Goal: Task Accomplishment & Management: Use online tool/utility

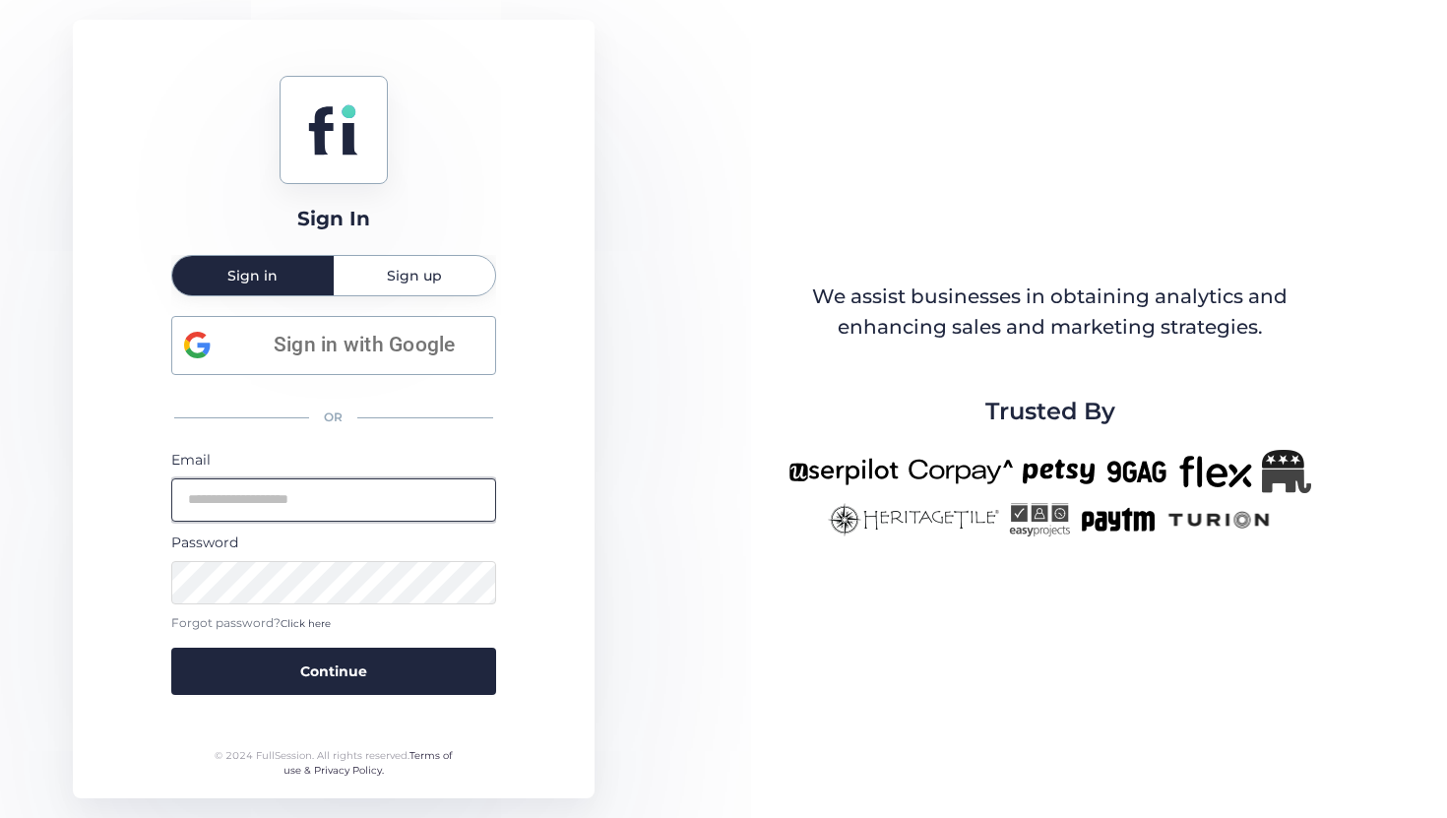
click at [243, 504] on input "email" at bounding box center [333, 500] width 325 height 43
type input "**********"
click at [171, 648] on button "Continue" at bounding box center [333, 671] width 325 height 47
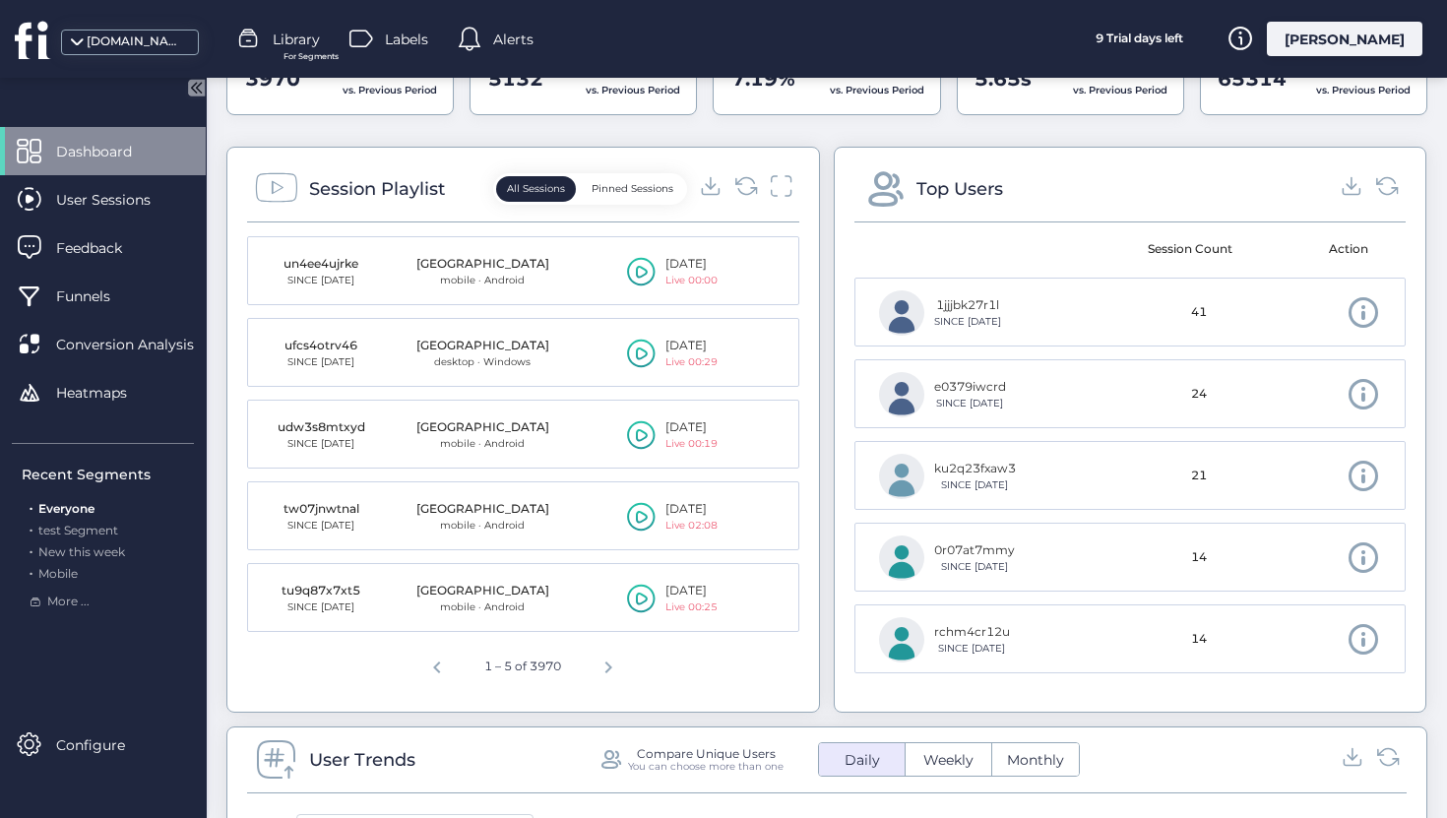
scroll to position [684, 0]
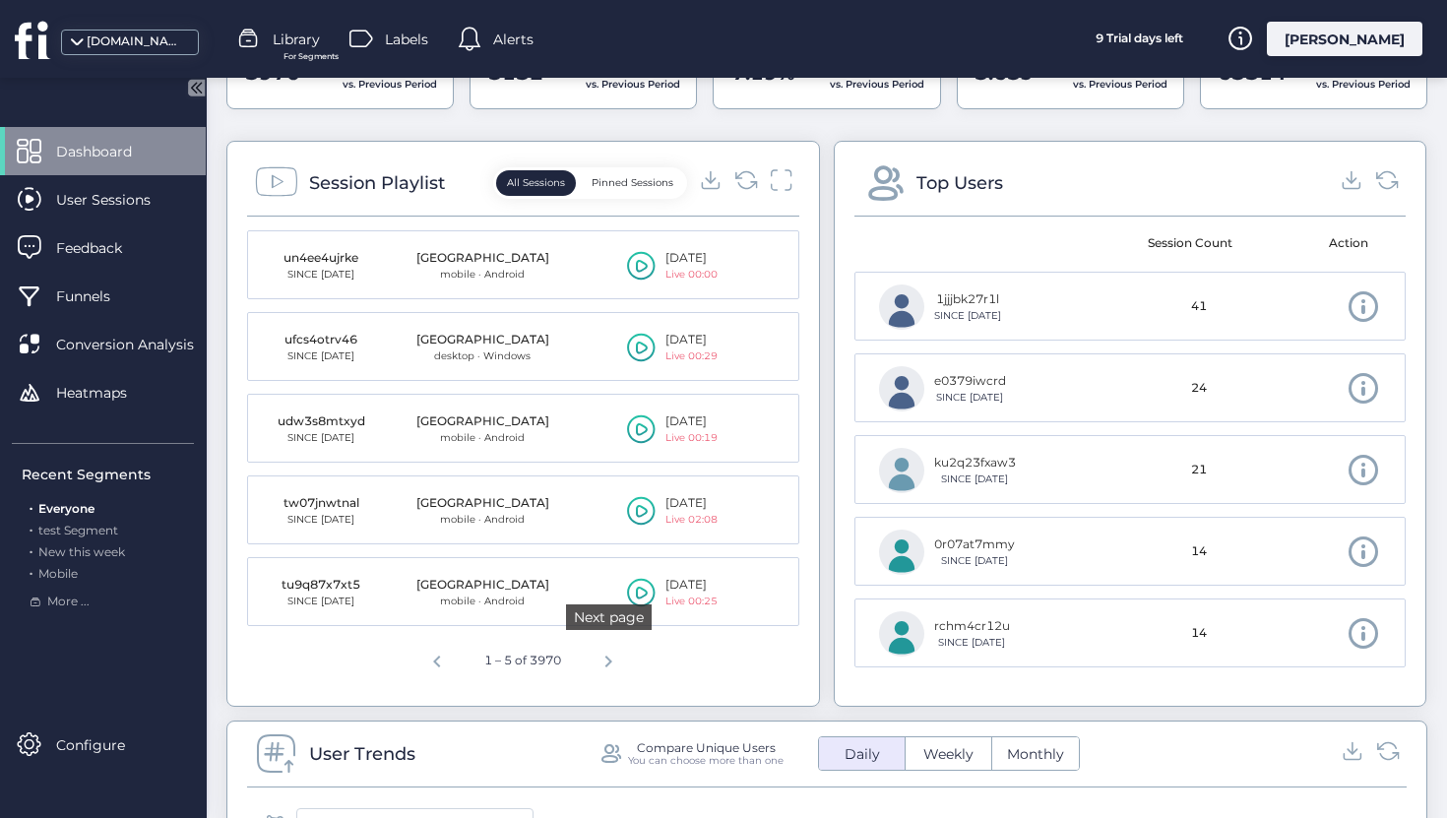
click at [610, 667] on span "Next page" at bounding box center [608, 658] width 47 height 47
click at [113, 48] on div "[DOMAIN_NAME]" at bounding box center [136, 41] width 98 height 19
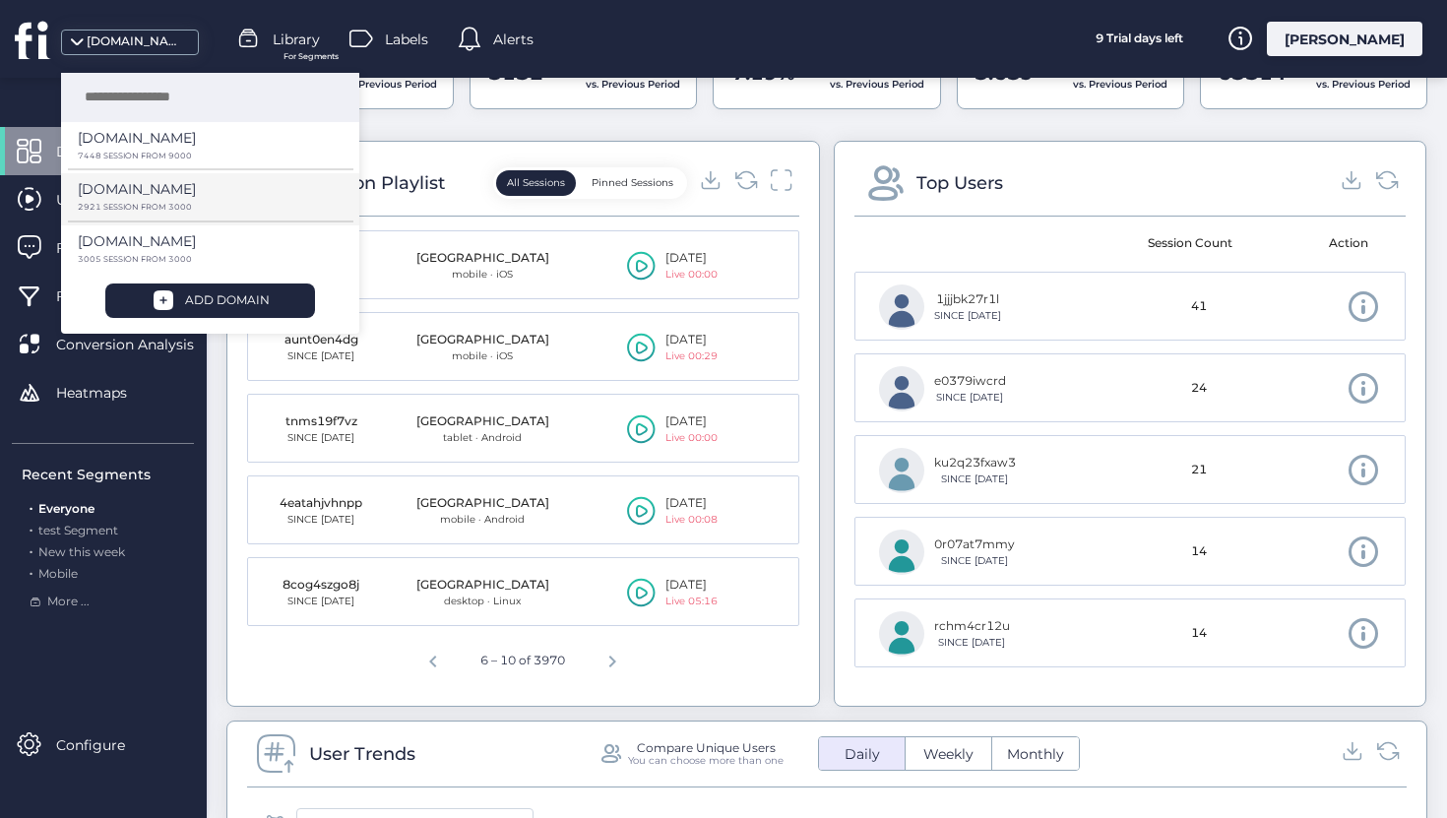
click at [116, 149] on p "[DOMAIN_NAME]" at bounding box center [137, 138] width 118 height 22
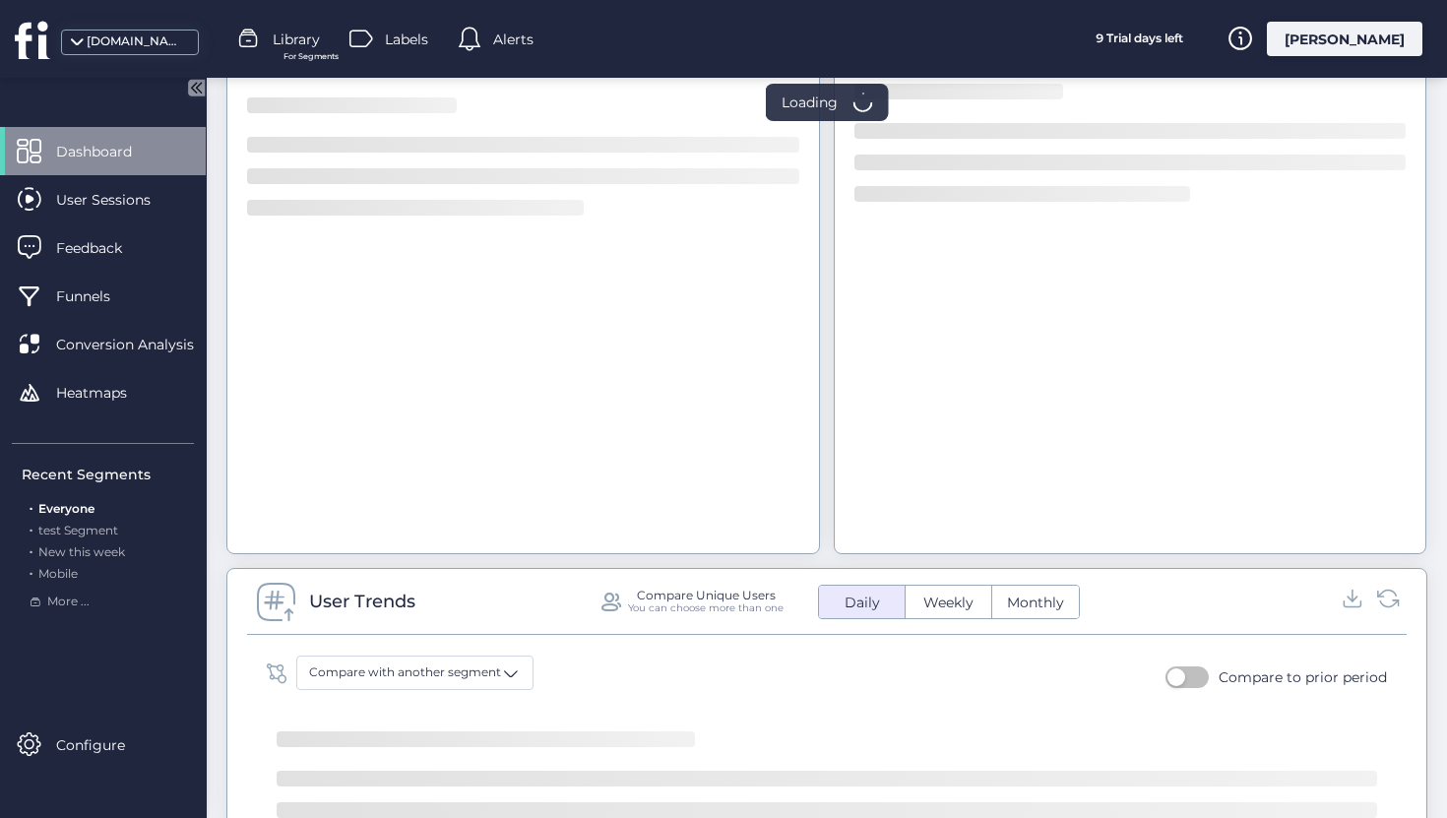
scroll to position [532, 0]
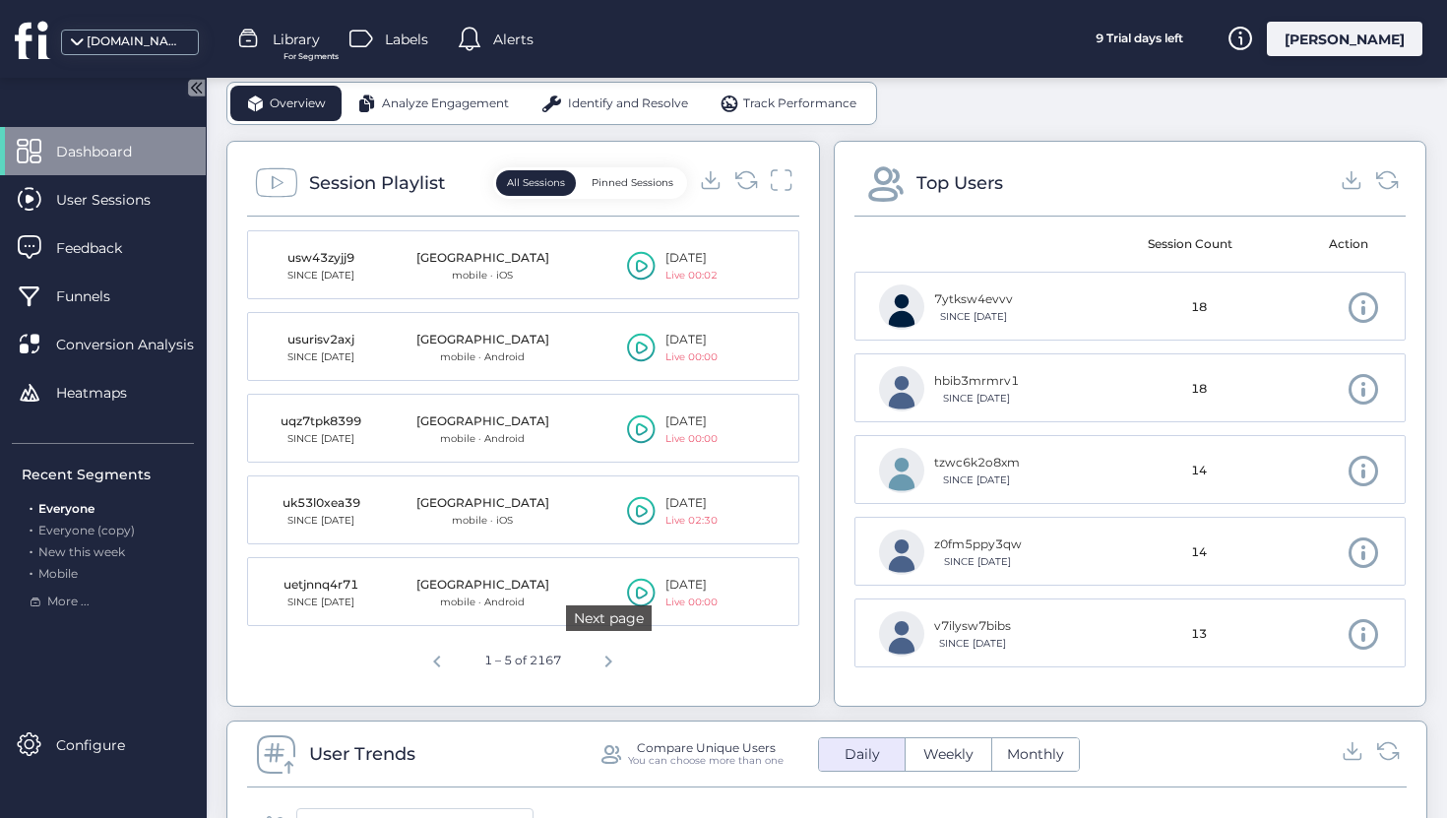
click at [621, 662] on span "Next page" at bounding box center [608, 658] width 47 height 47
click at [621, 662] on span "Next page" at bounding box center [612, 658] width 47 height 47
click at [621, 662] on span "Next page" at bounding box center [616, 658] width 47 height 47
click at [643, 509] on span at bounding box center [642, 505] width 30 height 30
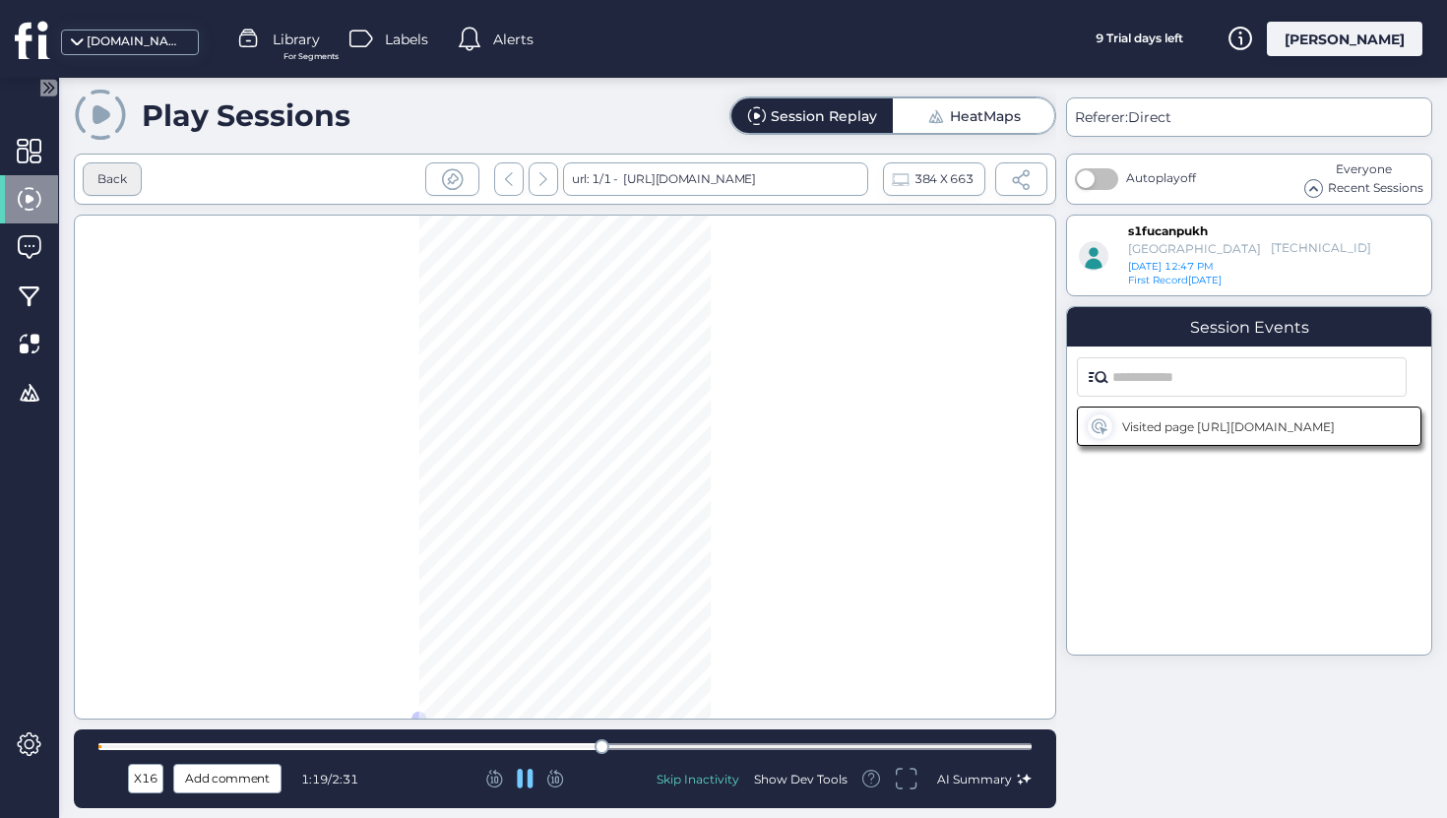
click at [104, 173] on div "Back" at bounding box center [112, 179] width 30 height 19
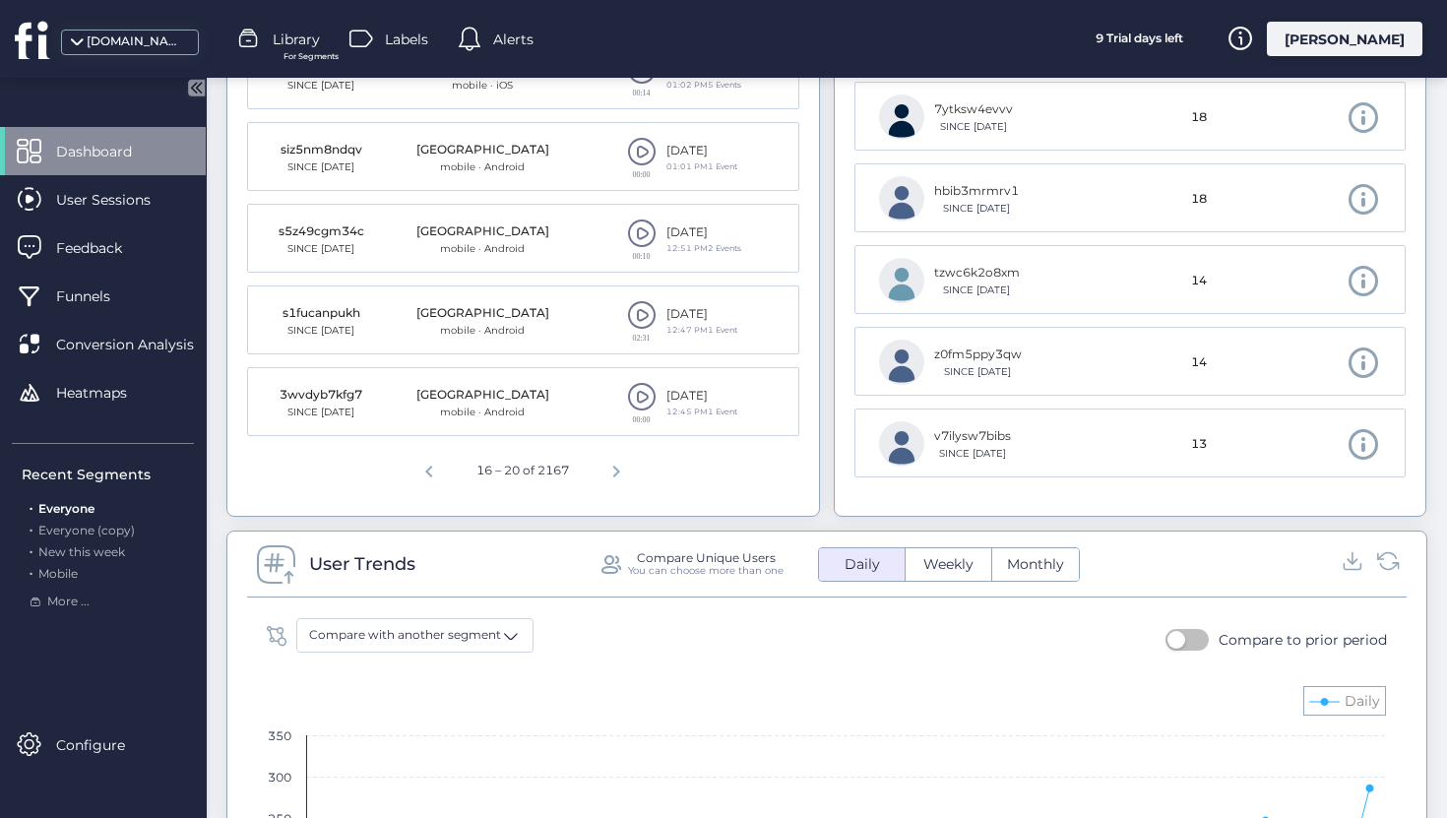
scroll to position [723, 0]
click at [612, 472] on span "Next page" at bounding box center [616, 467] width 47 height 47
click at [647, 246] on div "02:29" at bounding box center [642, 238] width 30 height 41
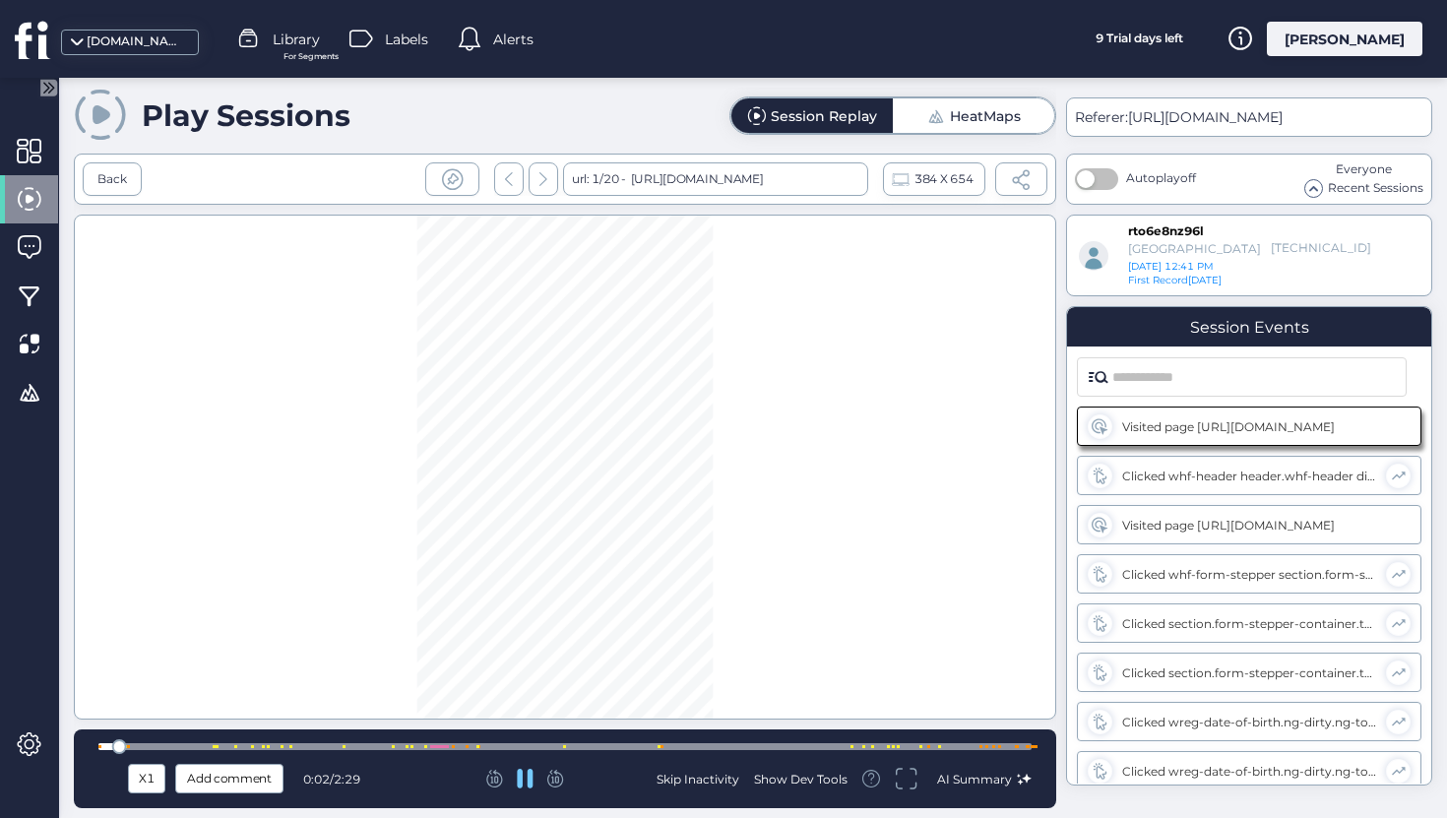
click at [201, 741] on div at bounding box center [564, 746] width 933 height 15
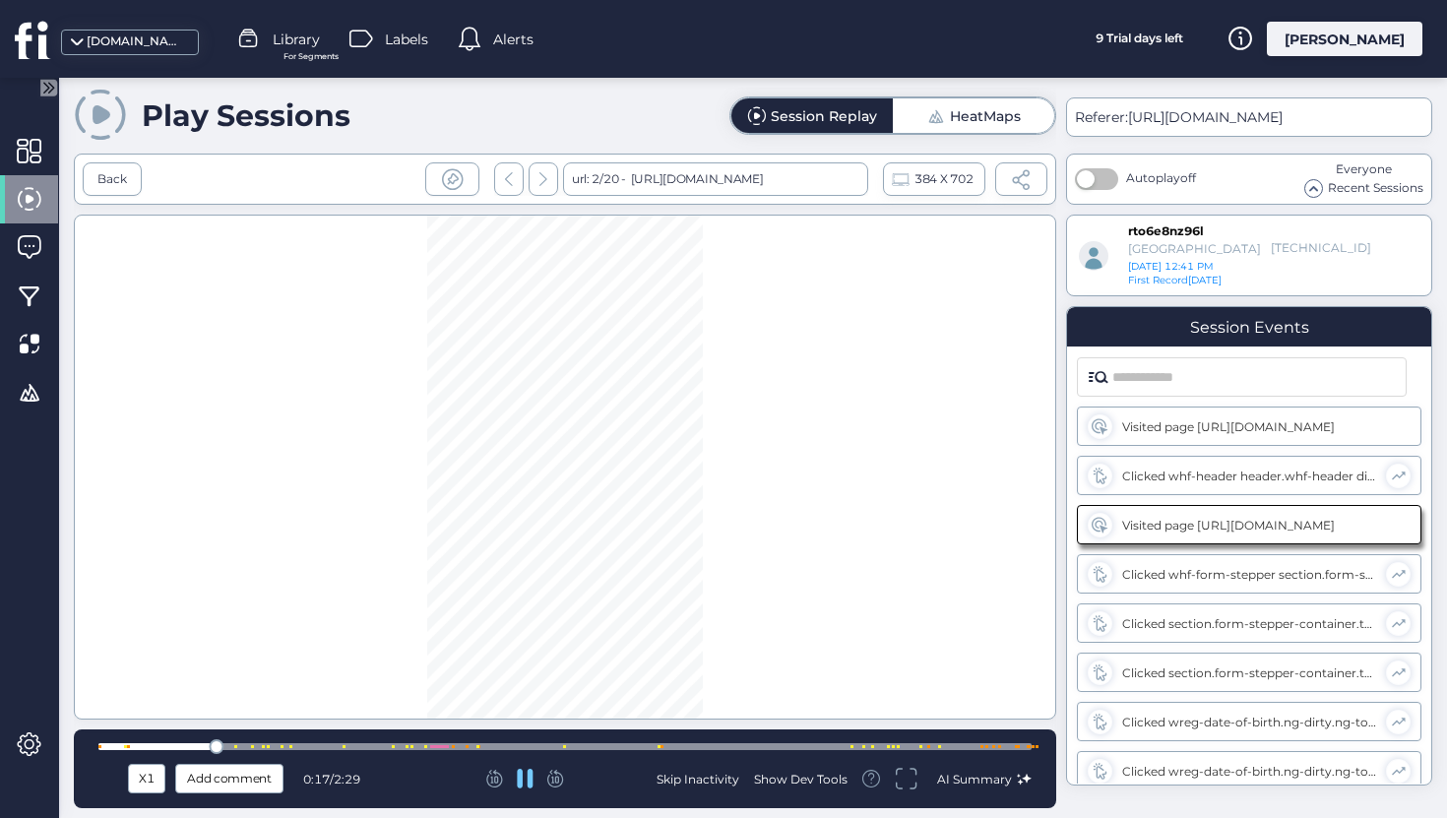
click at [264, 753] on div at bounding box center [564, 746] width 933 height 15
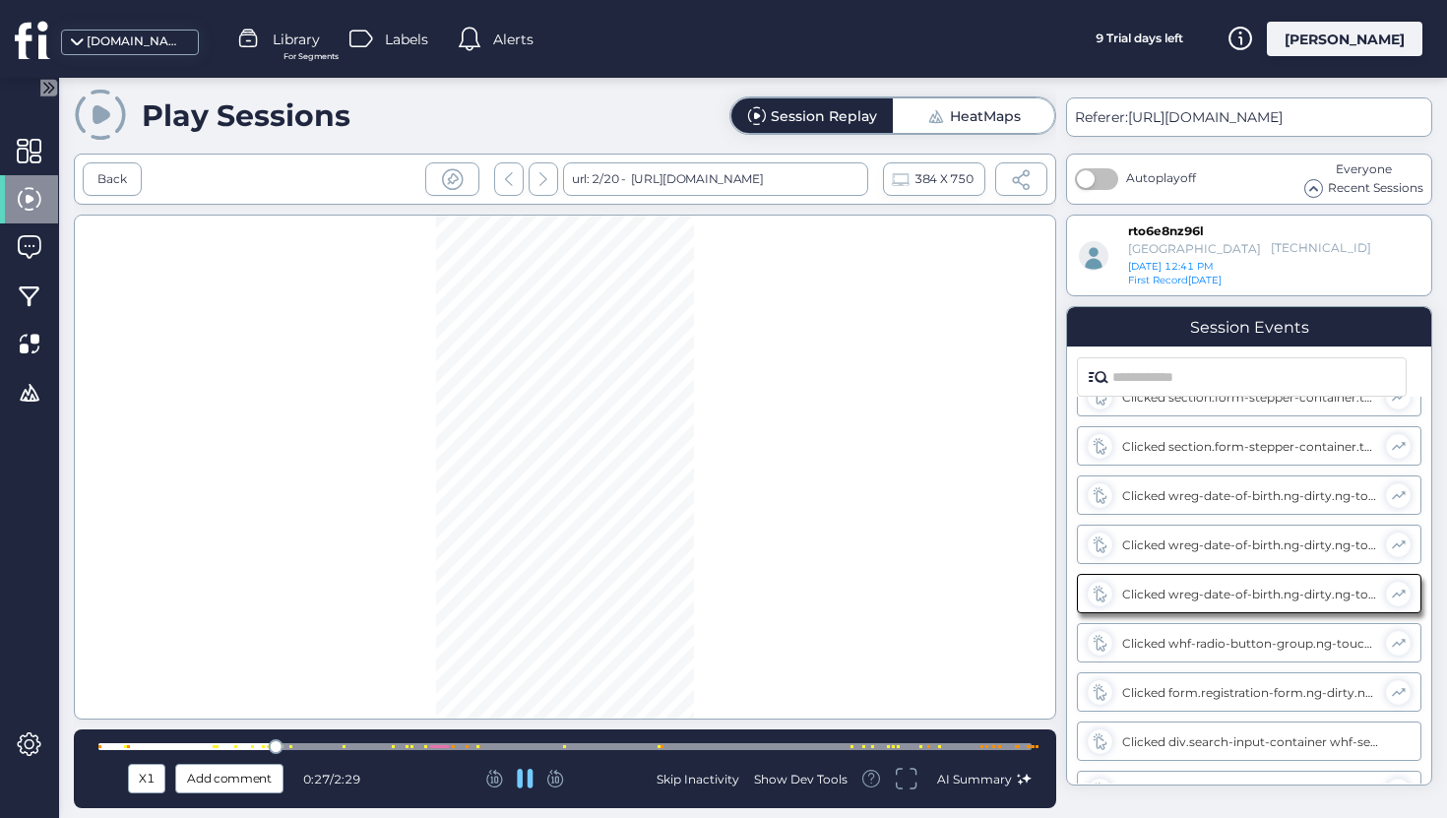
scroll to position [228, 0]
click at [376, 745] on div at bounding box center [564, 746] width 933 height 7
click at [413, 743] on div at bounding box center [564, 746] width 933 height 7
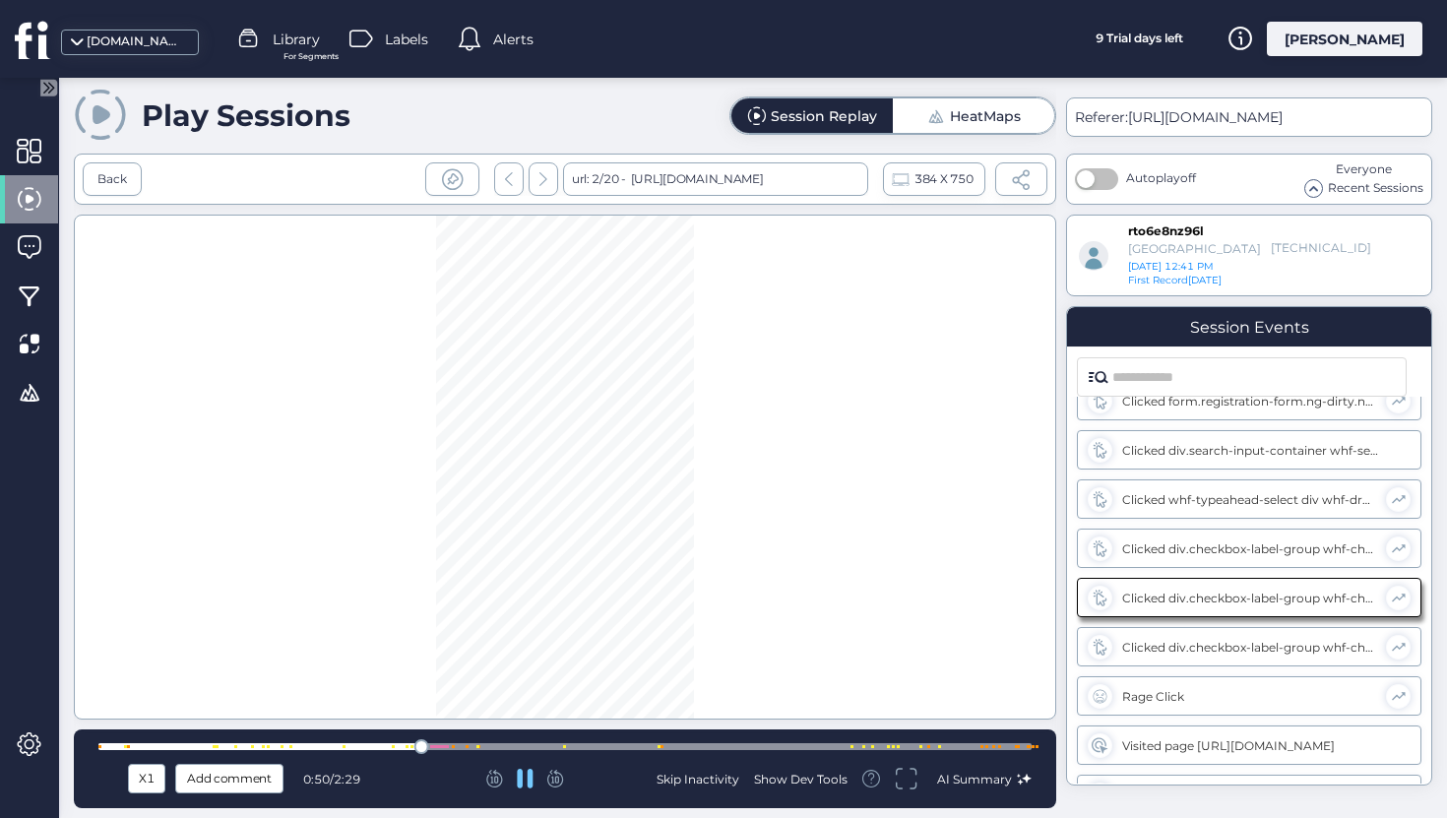
scroll to position [524, 0]
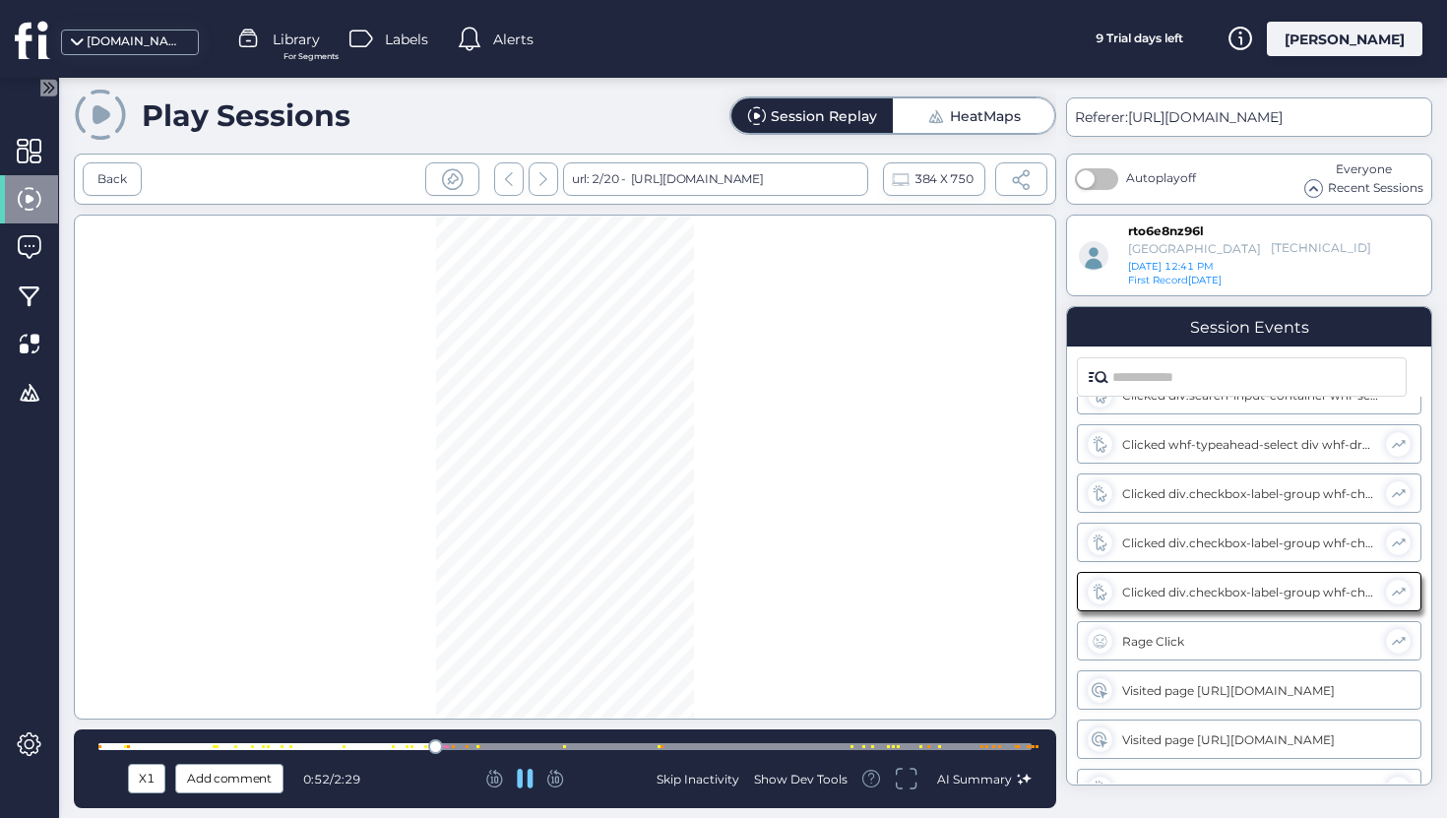
click at [464, 747] on div at bounding box center [564, 746] width 933 height 7
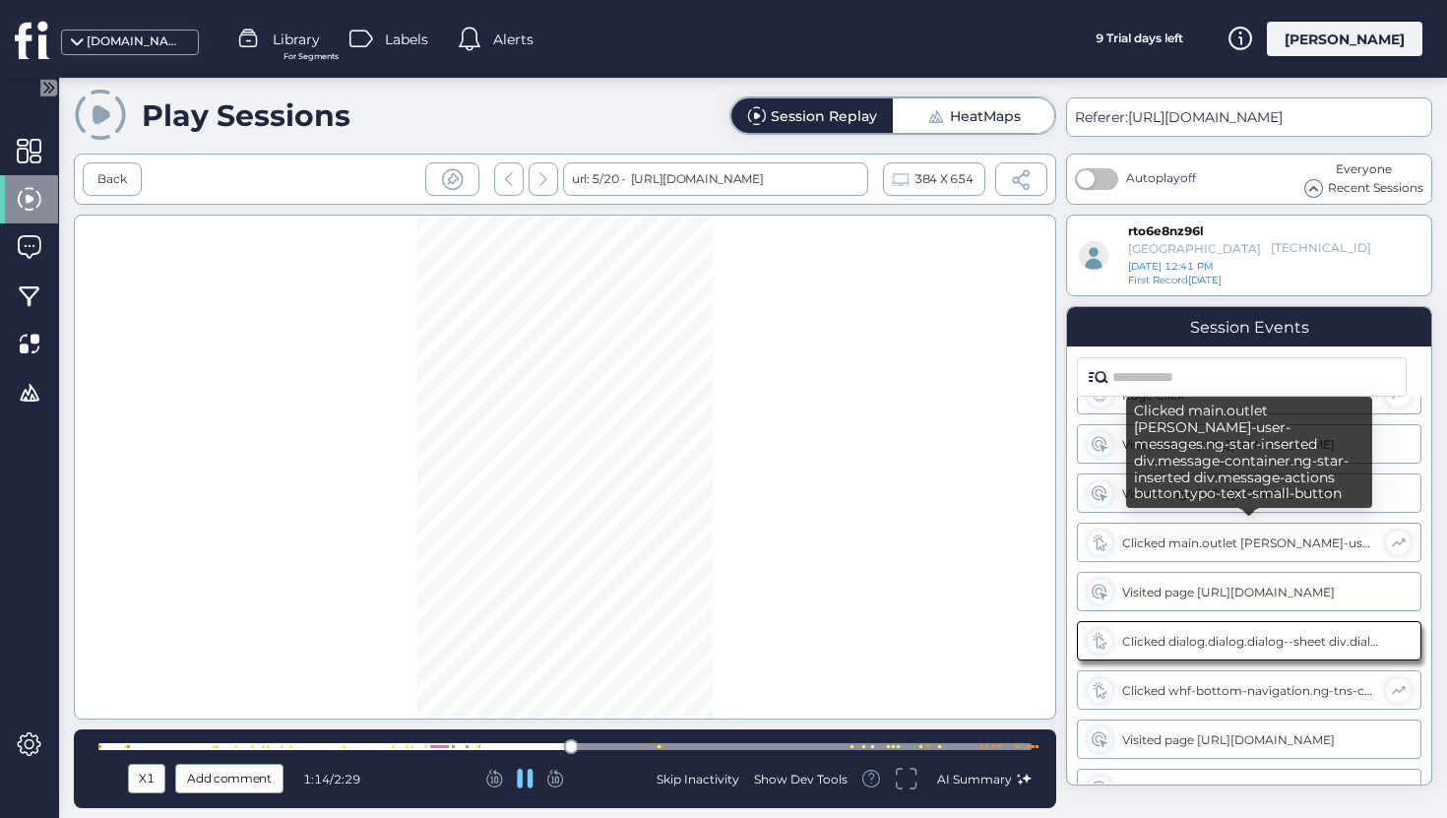
scroll to position [868, 0]
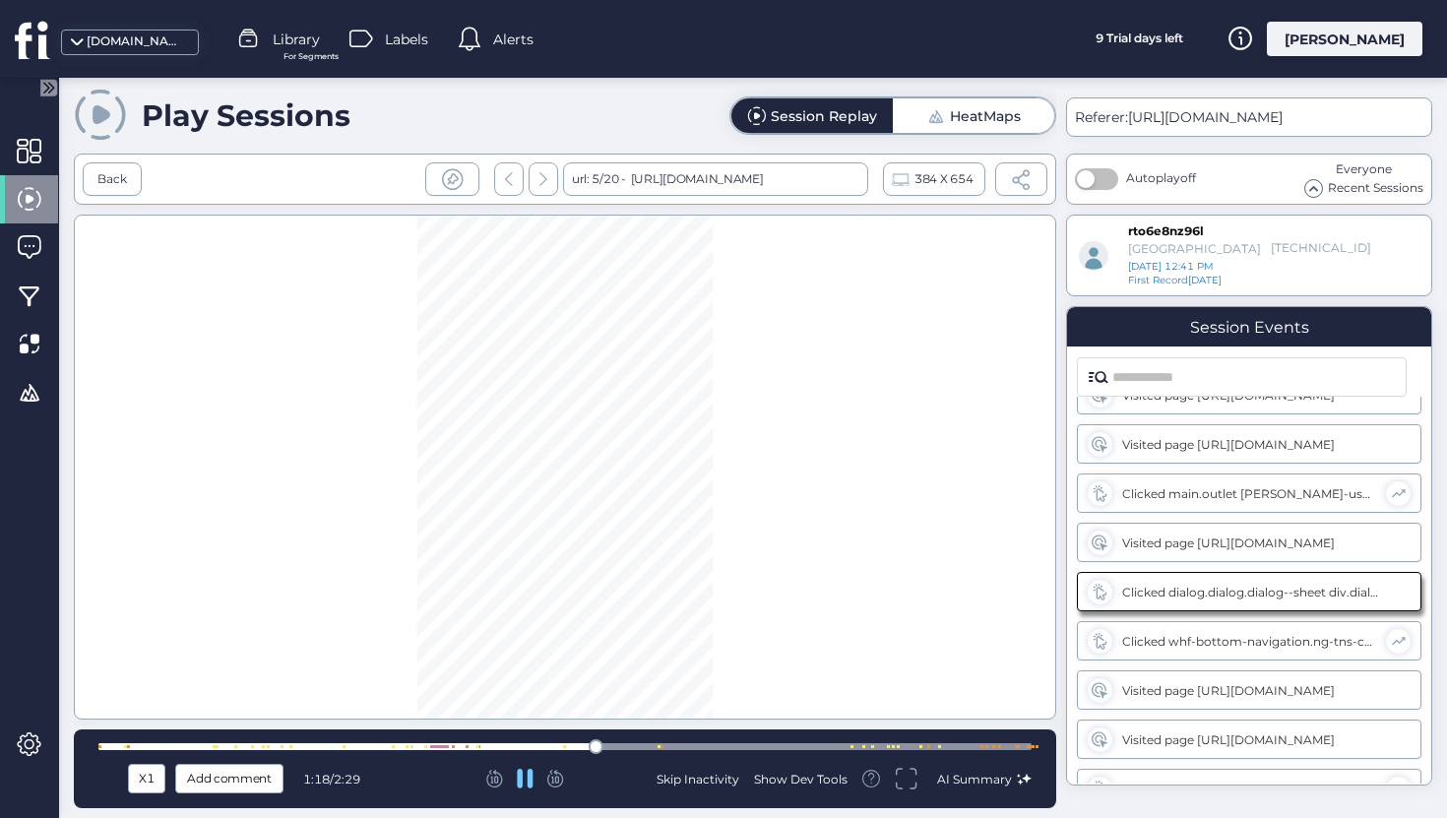
click at [653, 743] on div at bounding box center [564, 746] width 933 height 7
click at [836, 745] on div at bounding box center [564, 746] width 933 height 7
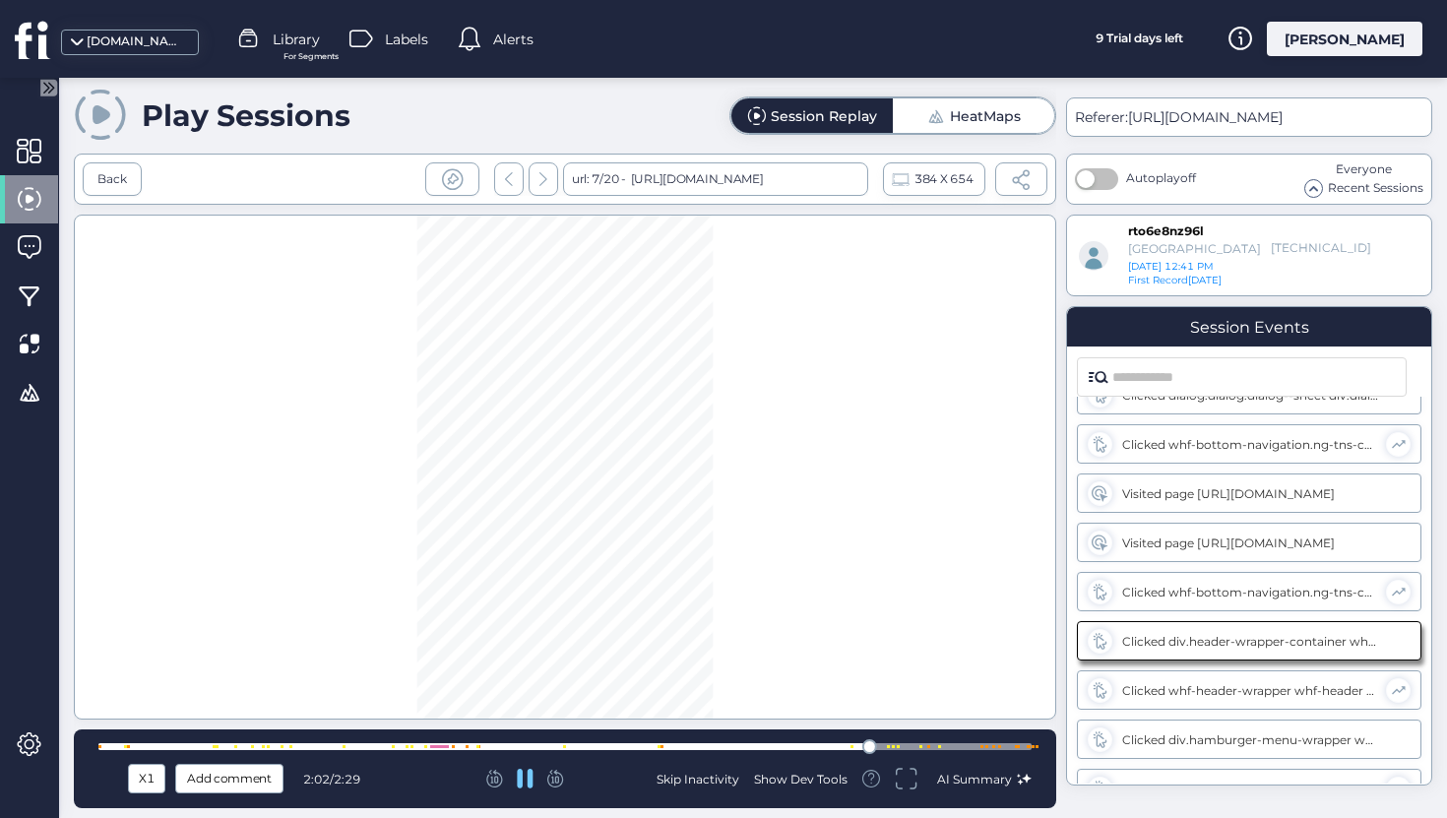
scroll to position [1115, 0]
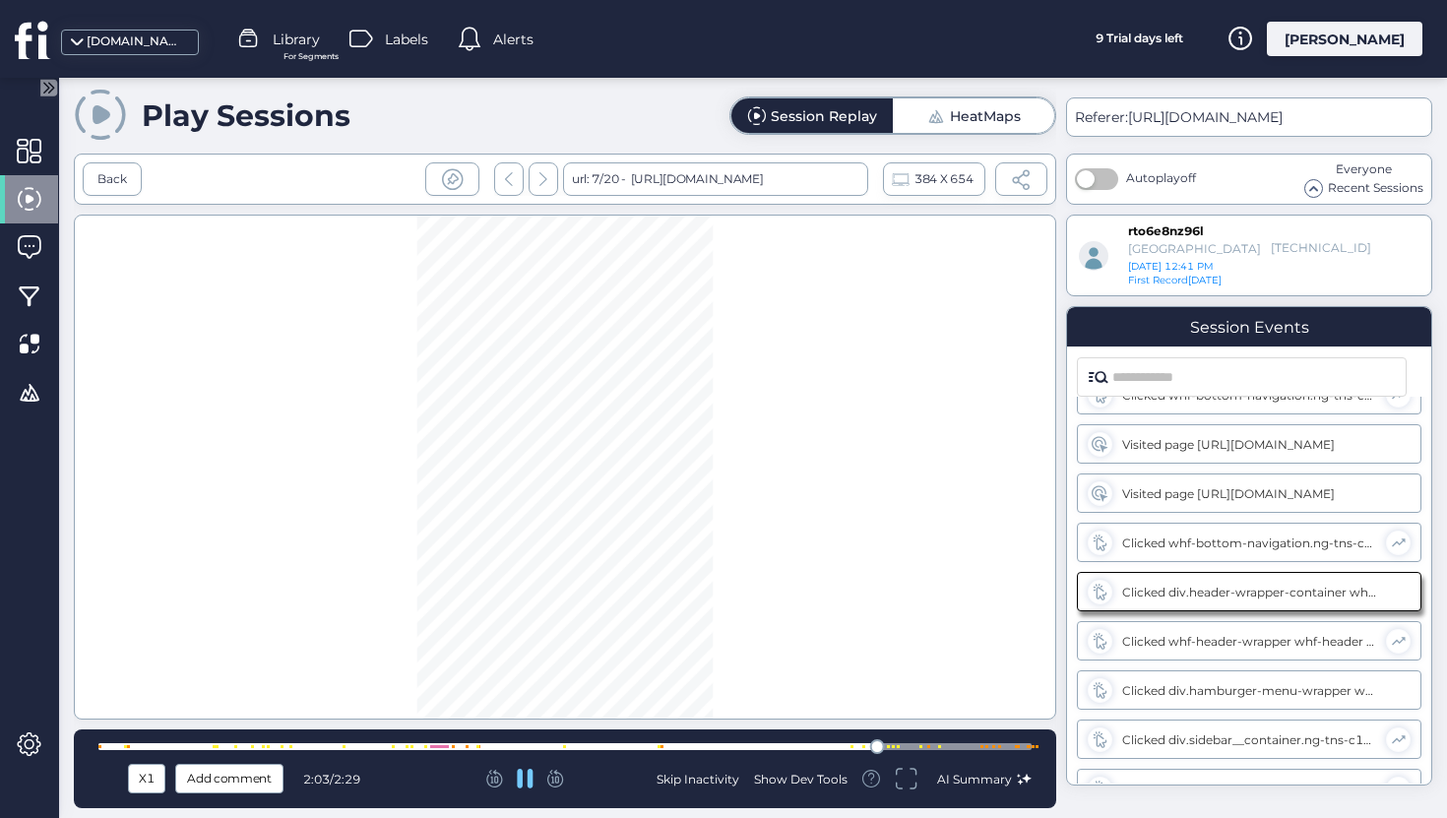
click at [895, 744] on div at bounding box center [564, 746] width 933 height 7
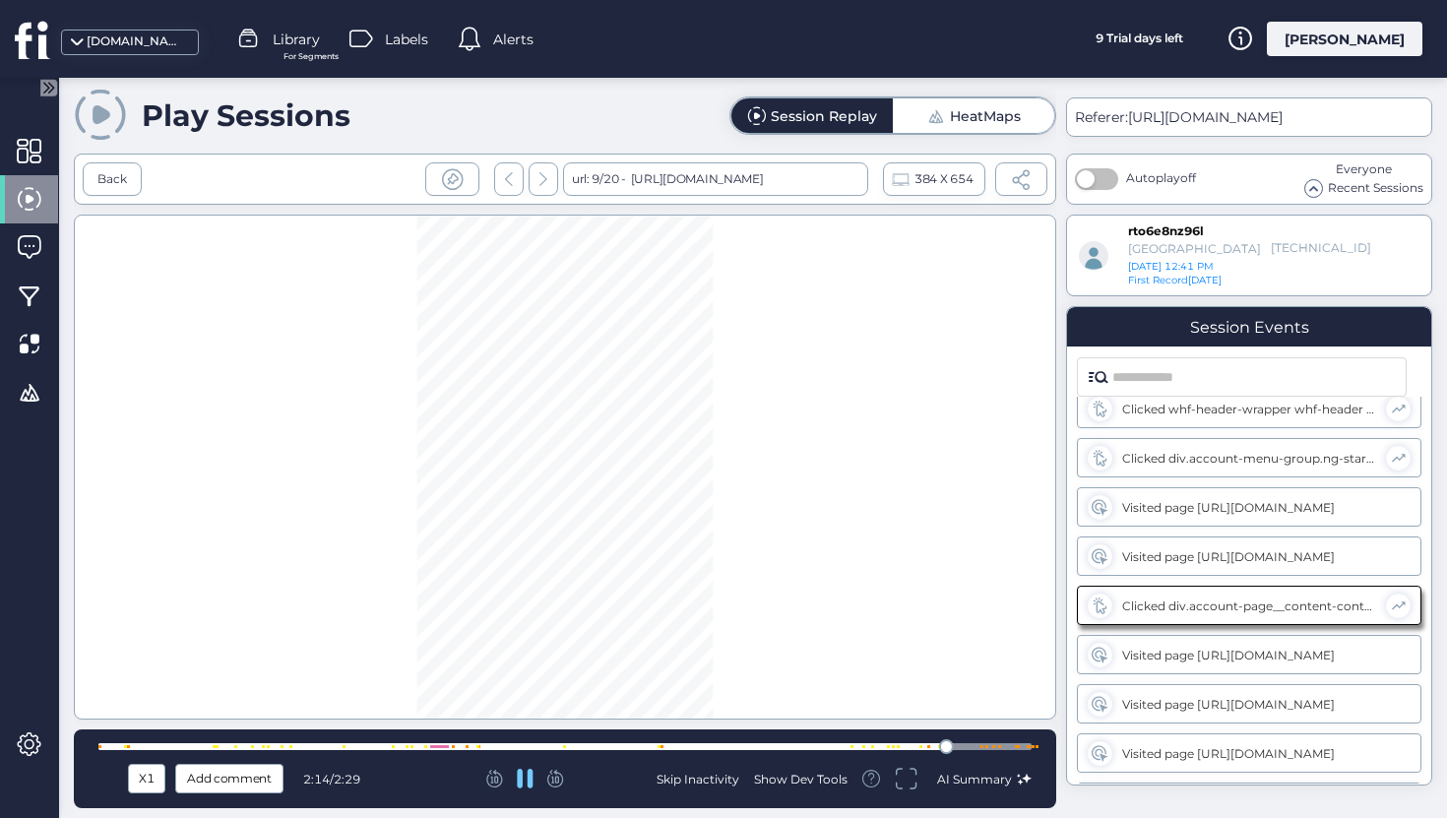
scroll to position [1509, 0]
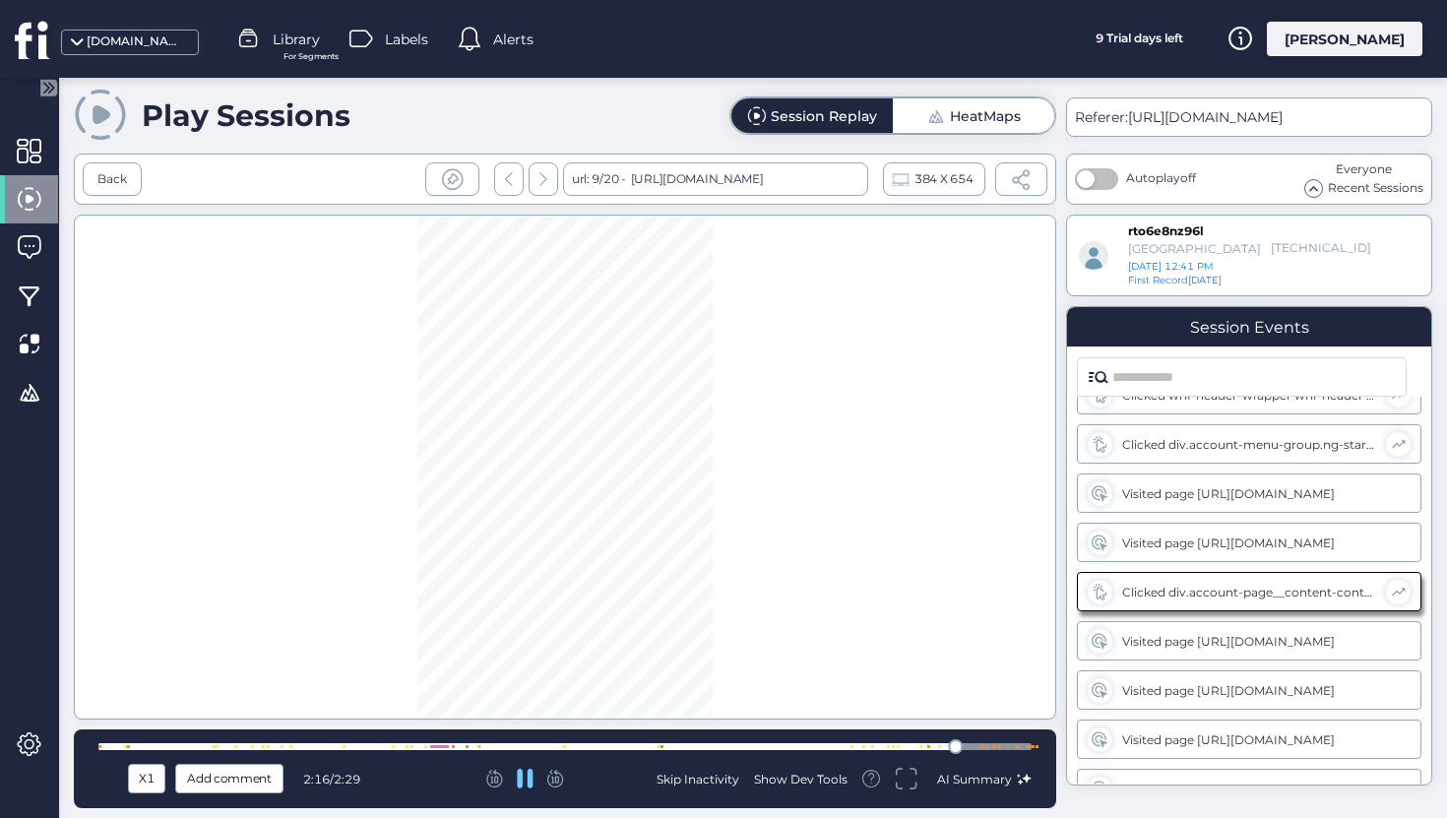
click at [979, 749] on div at bounding box center [564, 746] width 933 height 7
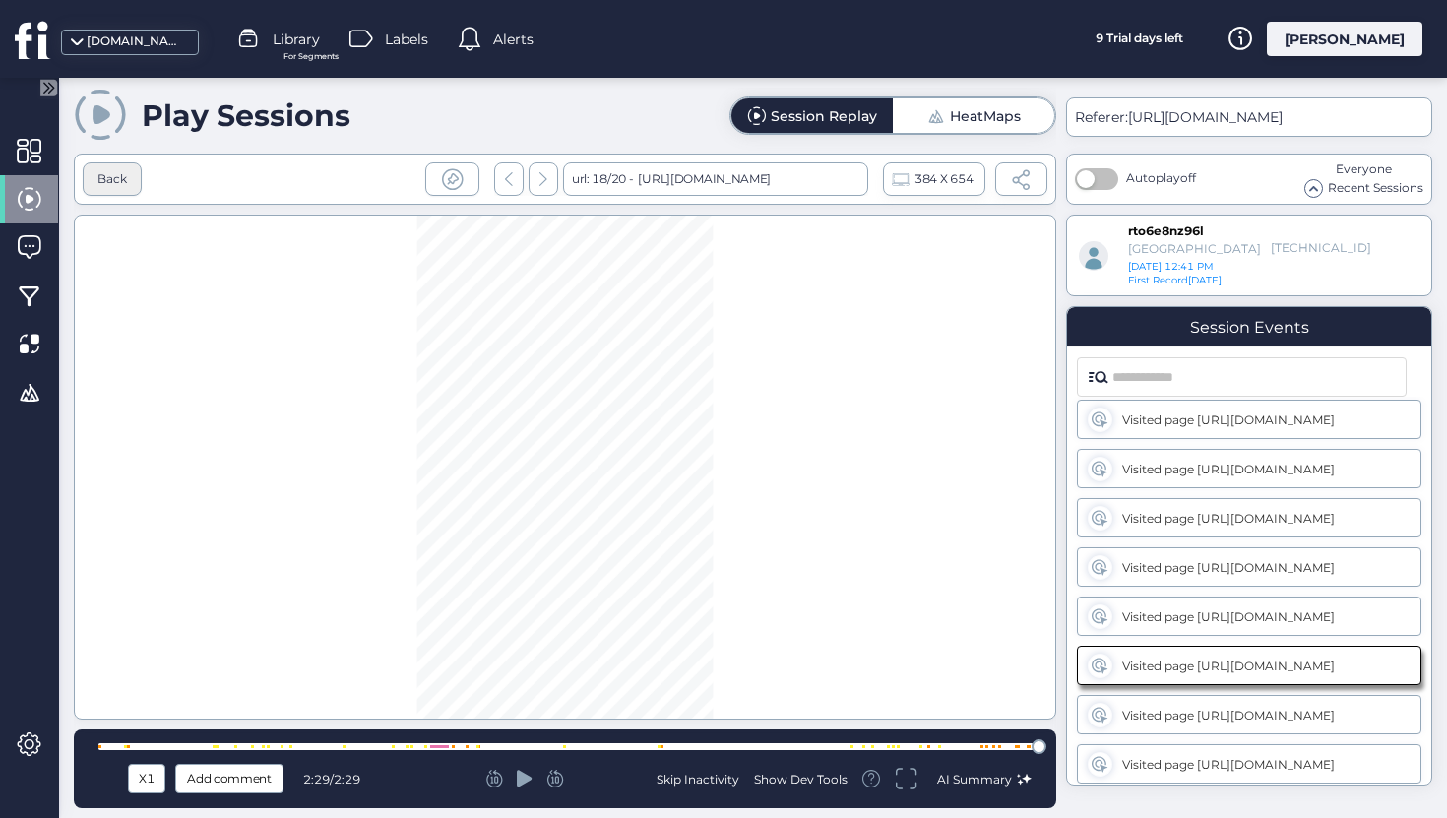
click at [123, 162] on div "Back" at bounding box center [112, 178] width 59 height 33
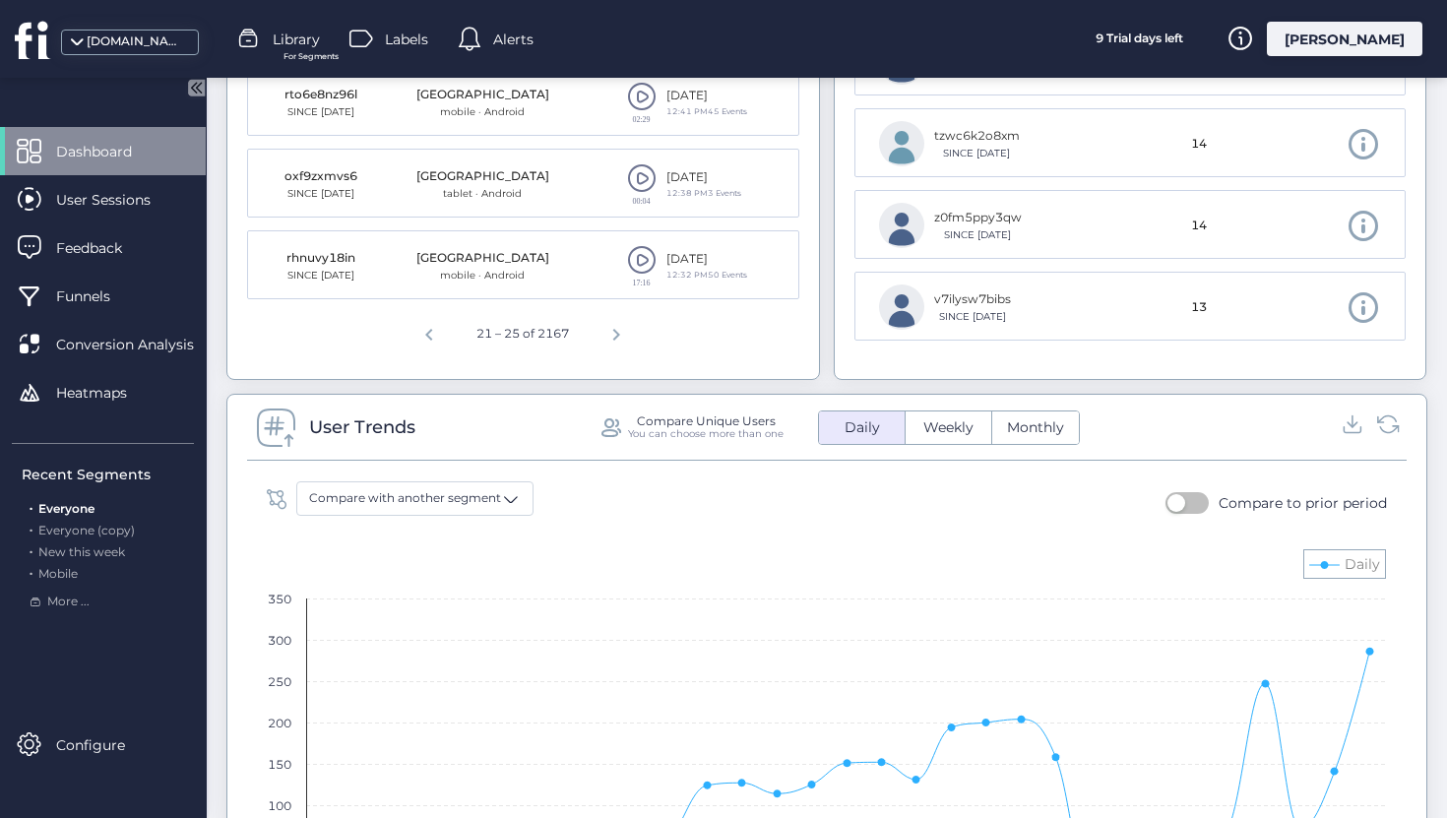
scroll to position [843, 0]
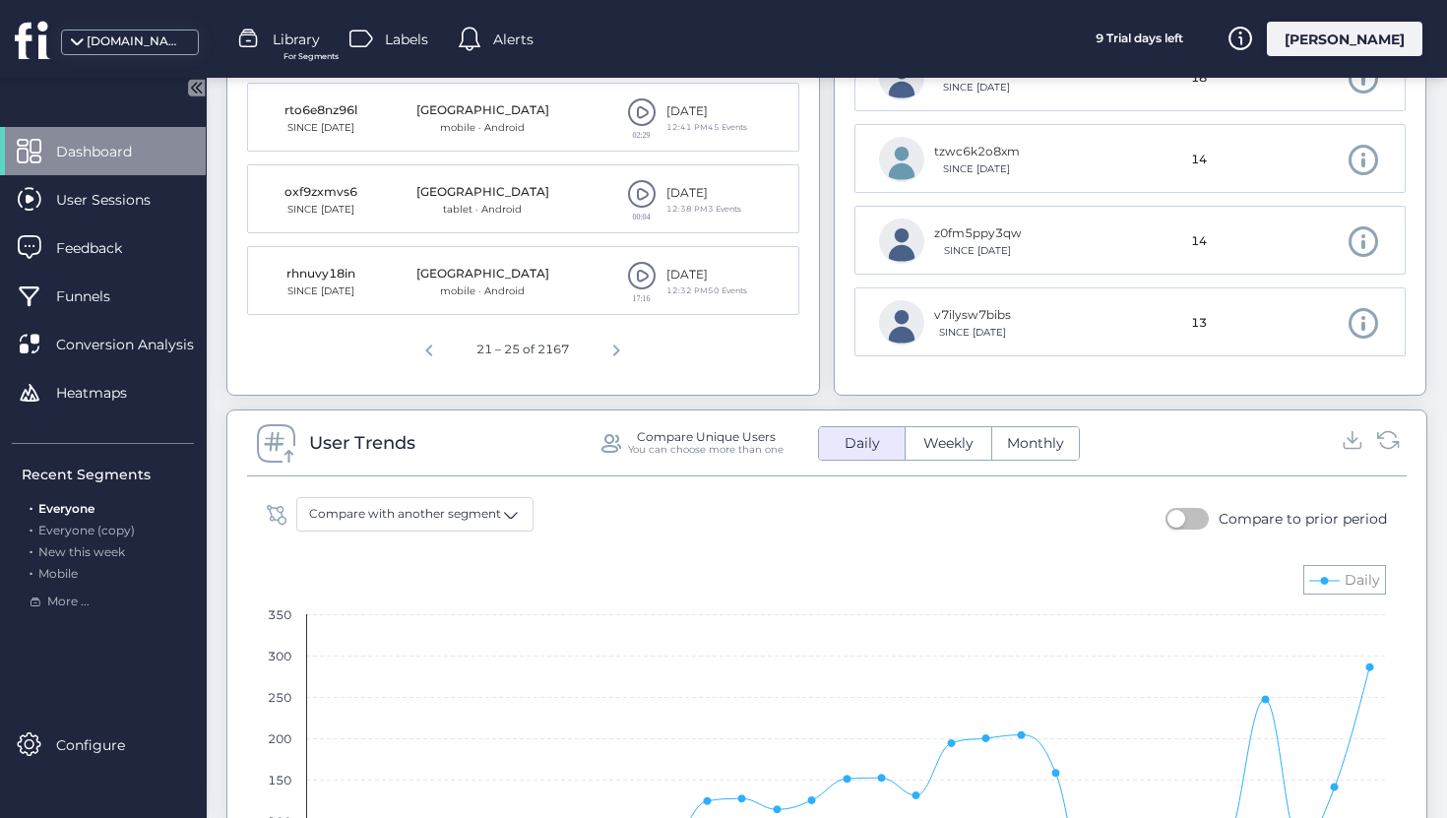
click at [641, 284] on span at bounding box center [642, 276] width 30 height 30
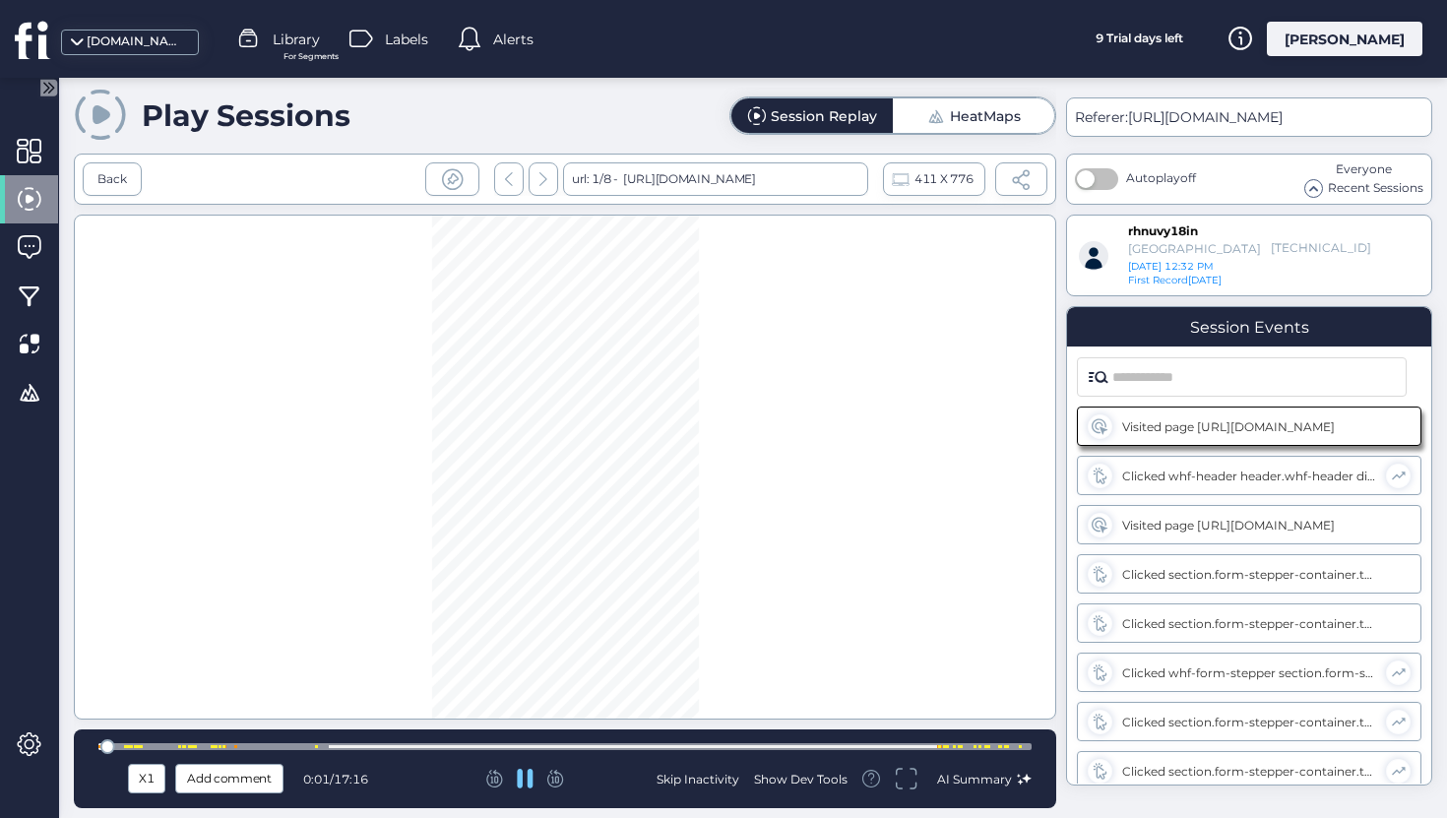
click at [125, 745] on div at bounding box center [126, 746] width 3 height 3
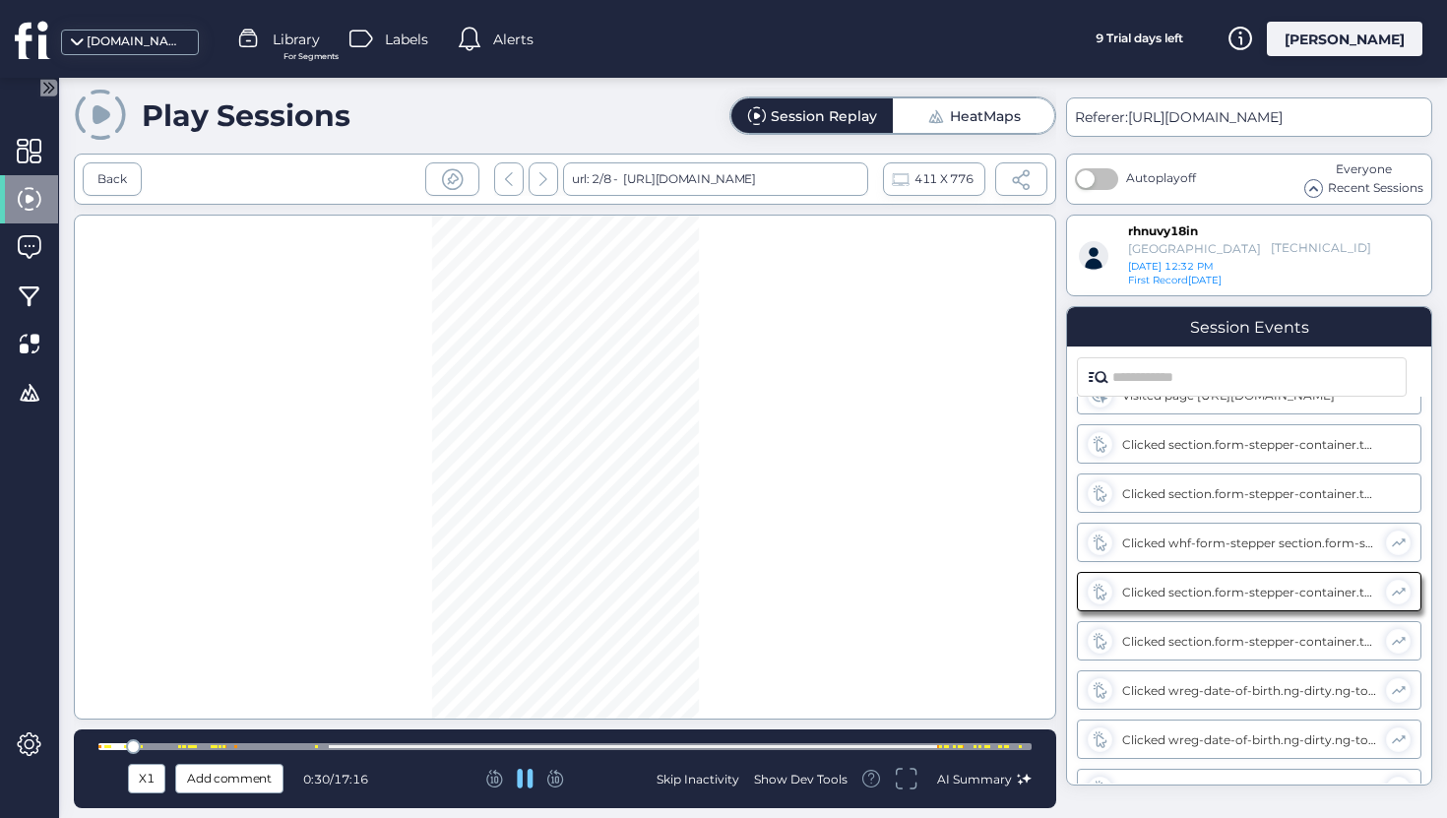
click at [163, 746] on div at bounding box center [564, 746] width 933 height 7
click at [185, 748] on div at bounding box center [564, 746] width 933 height 7
click at [213, 746] on div at bounding box center [214, 746] width 3 height 3
click at [227, 745] on div at bounding box center [220, 746] width 15 height 15
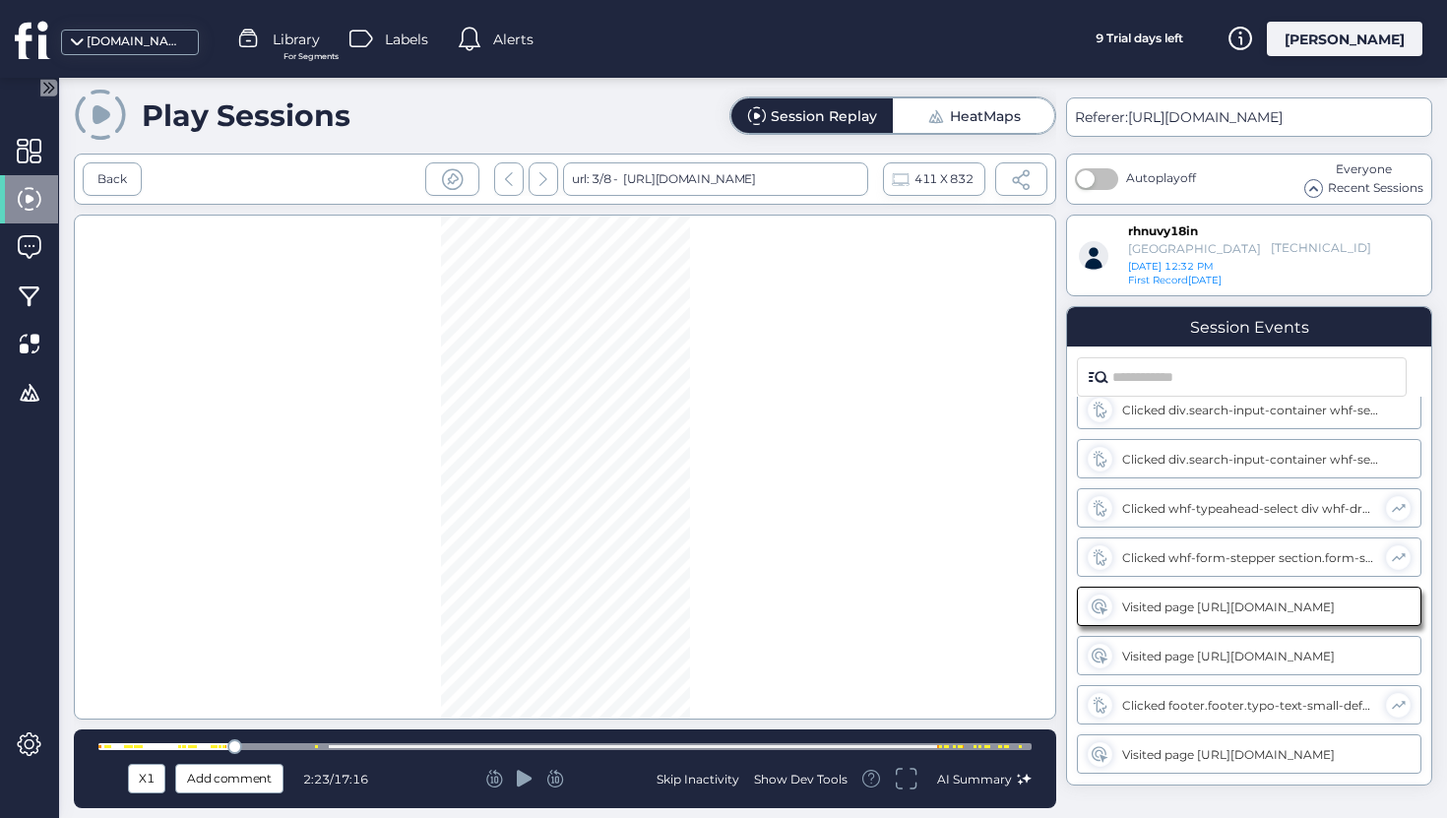
scroll to position [1115, 0]
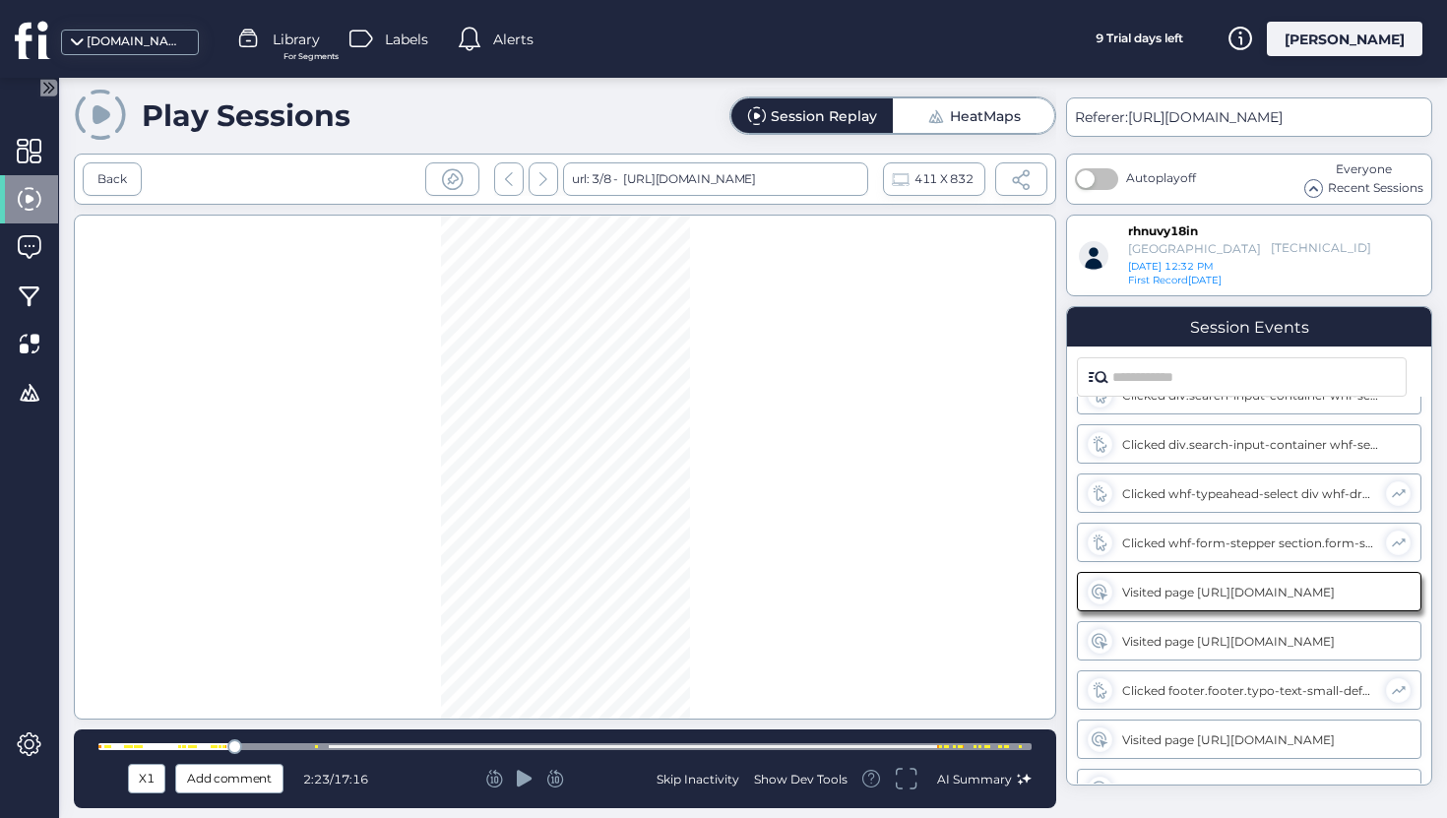
click at [312, 747] on div at bounding box center [564, 746] width 933 height 7
click at [337, 746] on div at bounding box center [564, 746] width 933 height 7
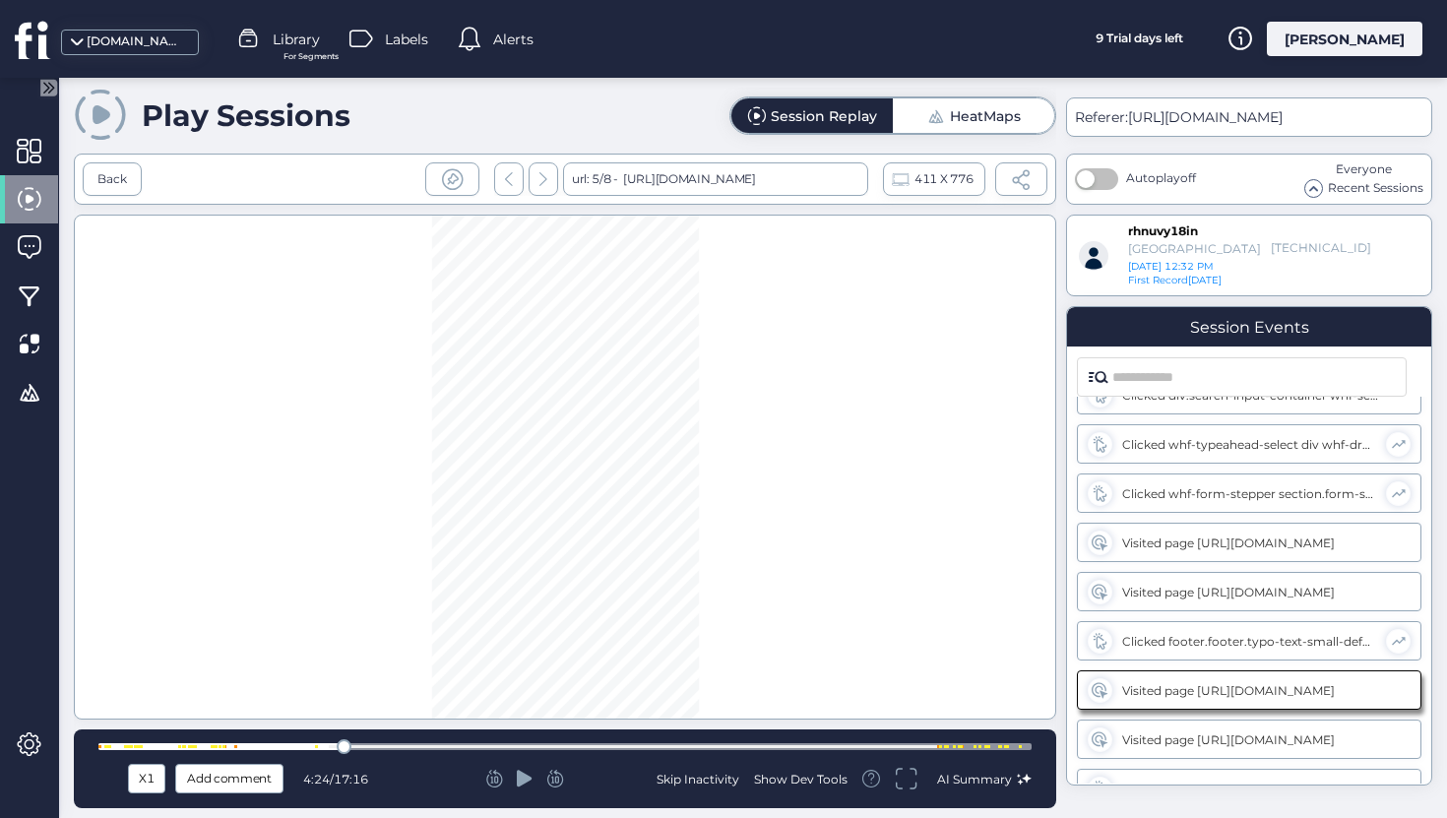
scroll to position [1262, 0]
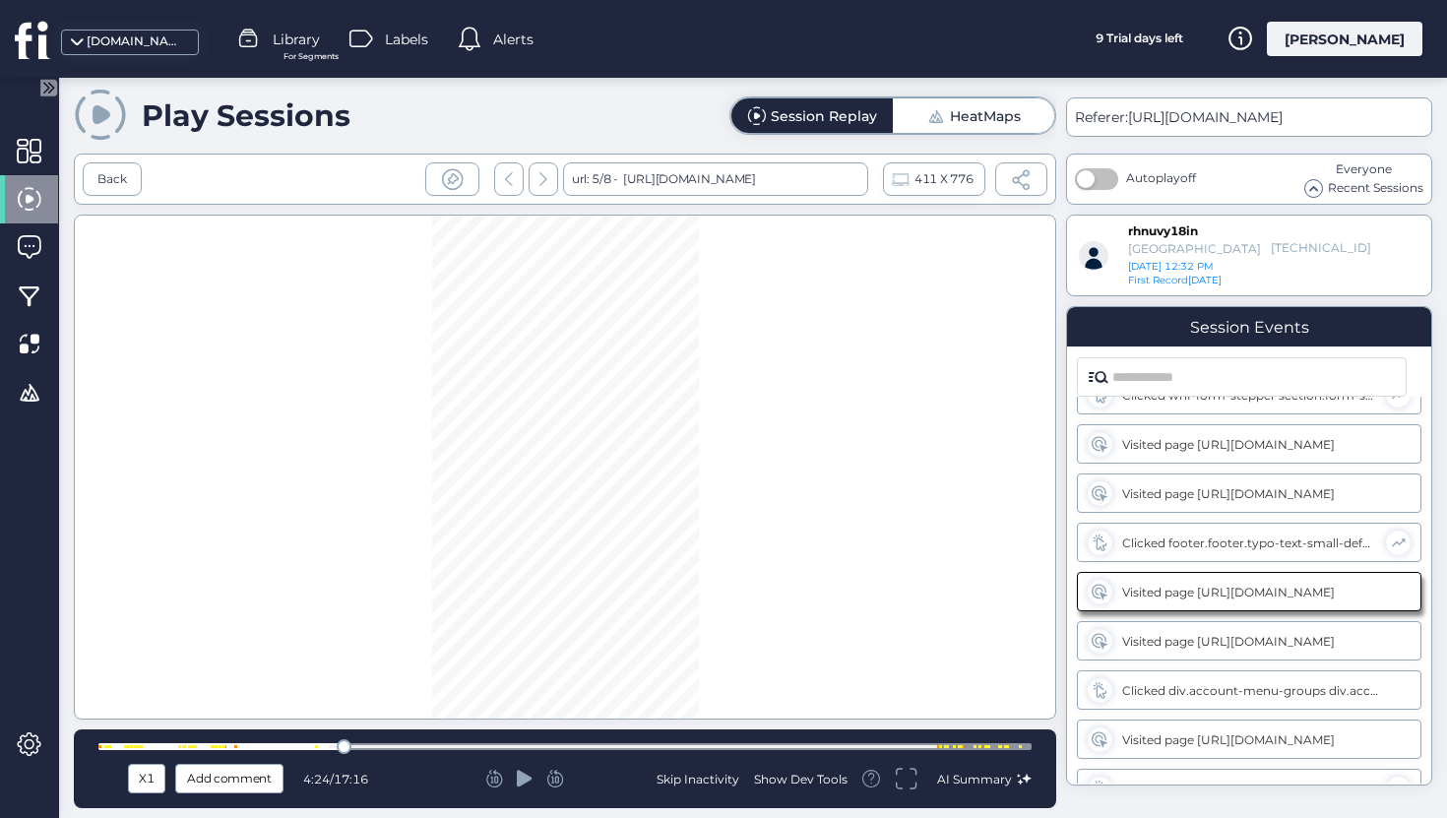
click at [393, 749] on div at bounding box center [564, 746] width 933 height 7
click at [420, 749] on div at bounding box center [564, 746] width 933 height 7
click at [492, 752] on div at bounding box center [564, 746] width 933 height 15
click at [550, 752] on div at bounding box center [564, 746] width 933 height 15
click at [932, 747] on div at bounding box center [564, 746] width 933 height 7
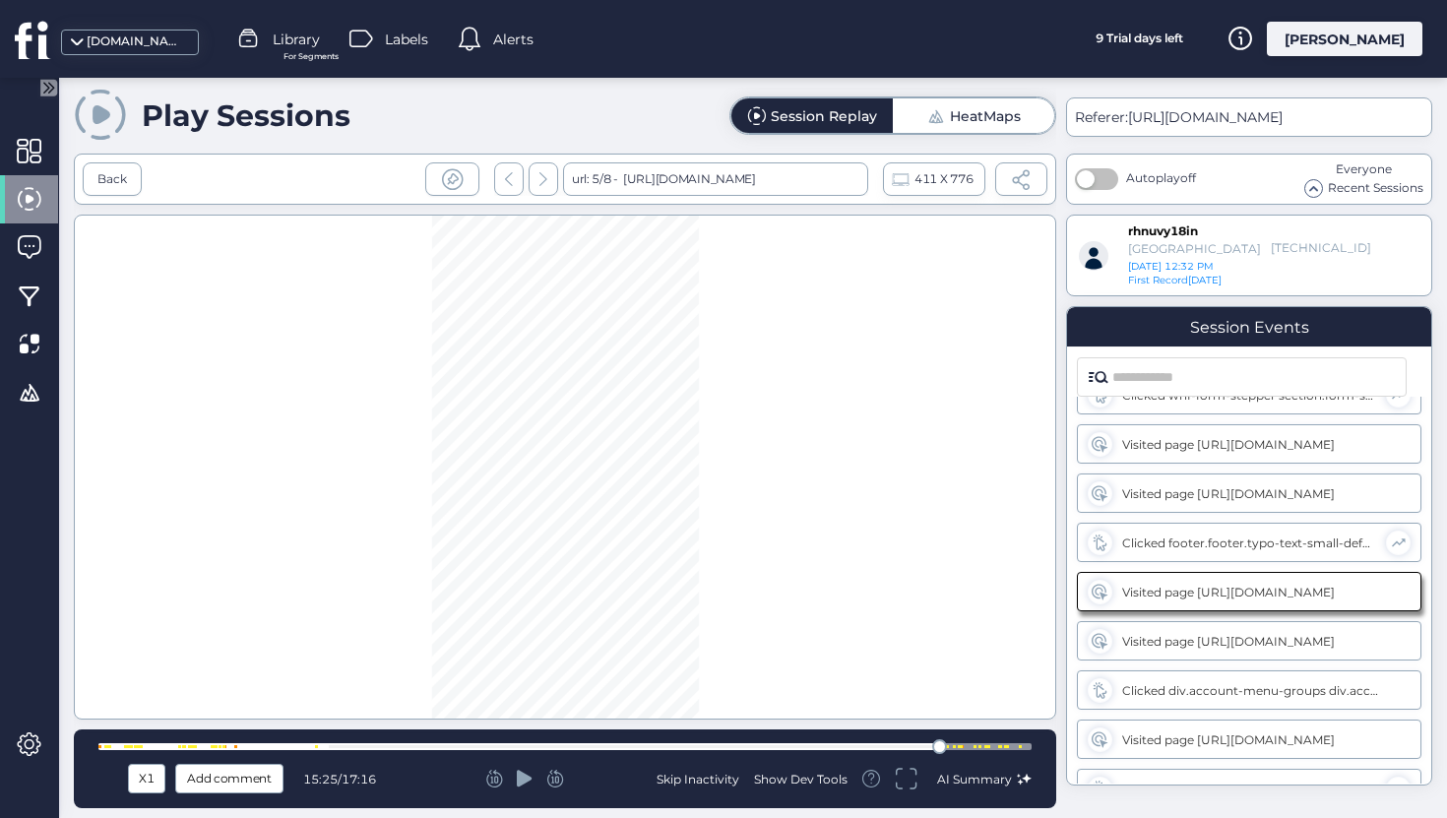
click at [528, 785] on icon at bounding box center [525, 779] width 16 height 20
click at [564, 787] on icon at bounding box center [555, 779] width 17 height 18
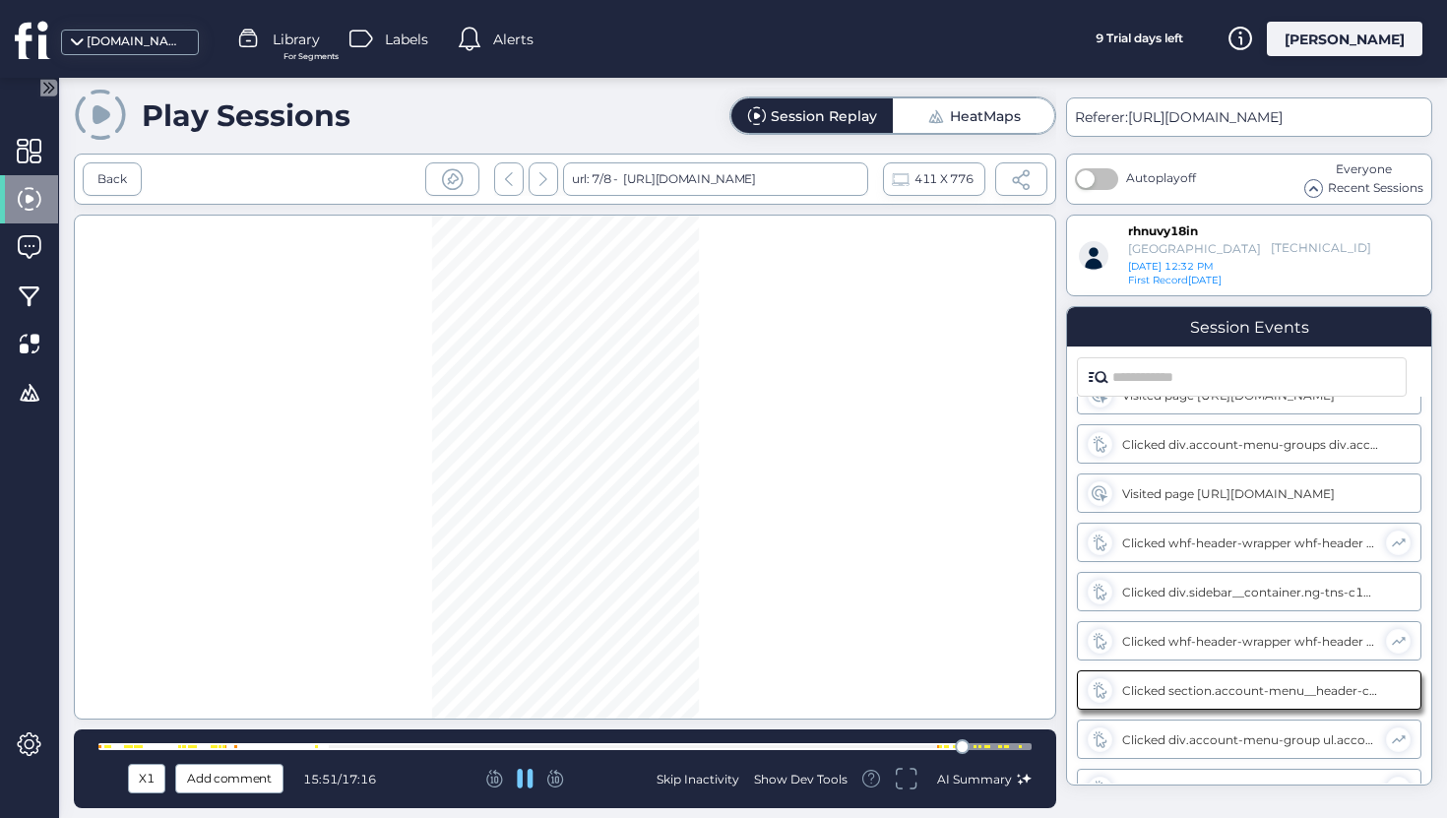
scroll to position [1607, 0]
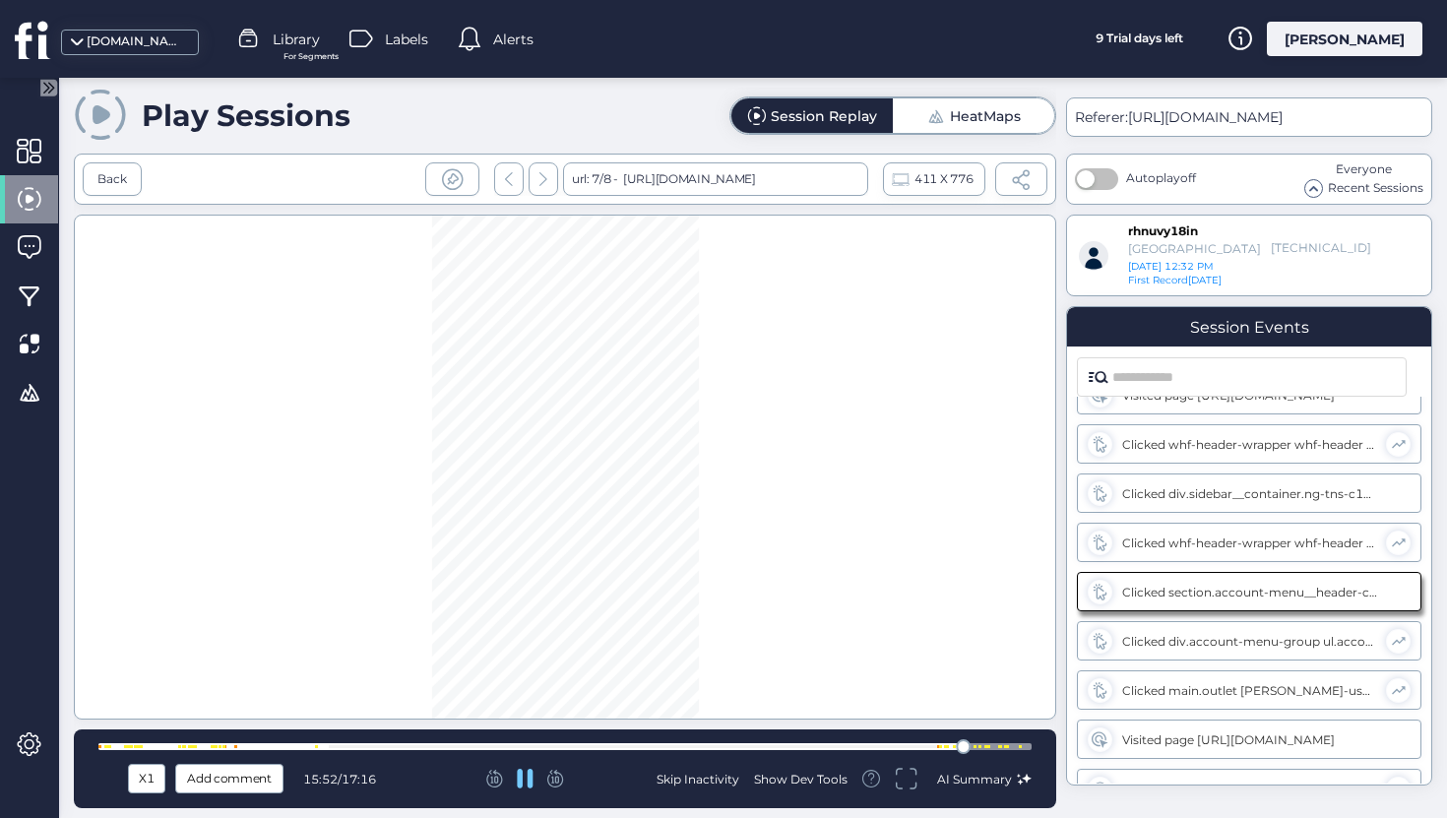
click at [564, 787] on icon at bounding box center [555, 779] width 17 height 18
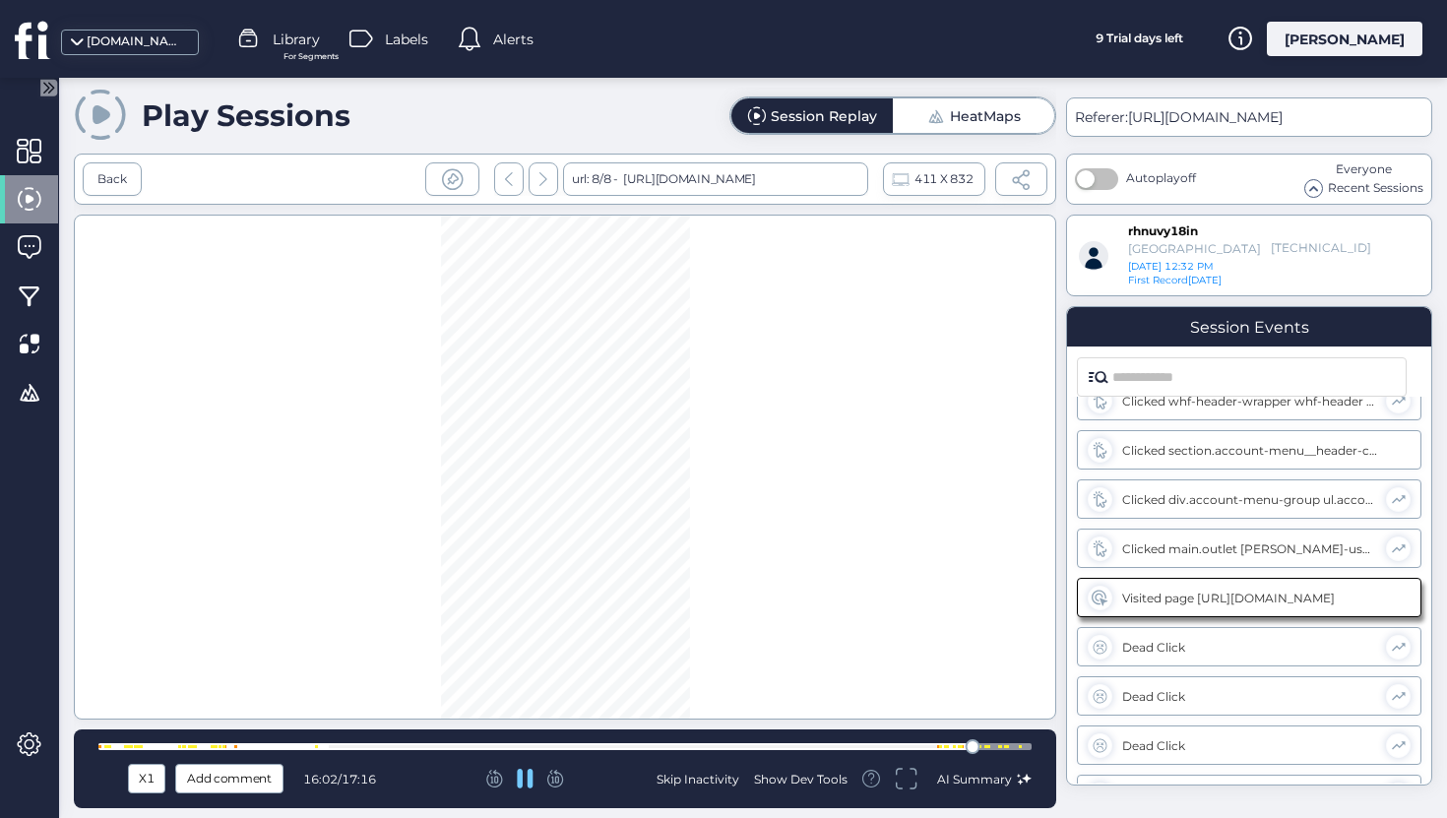
scroll to position [1755, 0]
click at [564, 787] on icon at bounding box center [555, 779] width 17 height 18
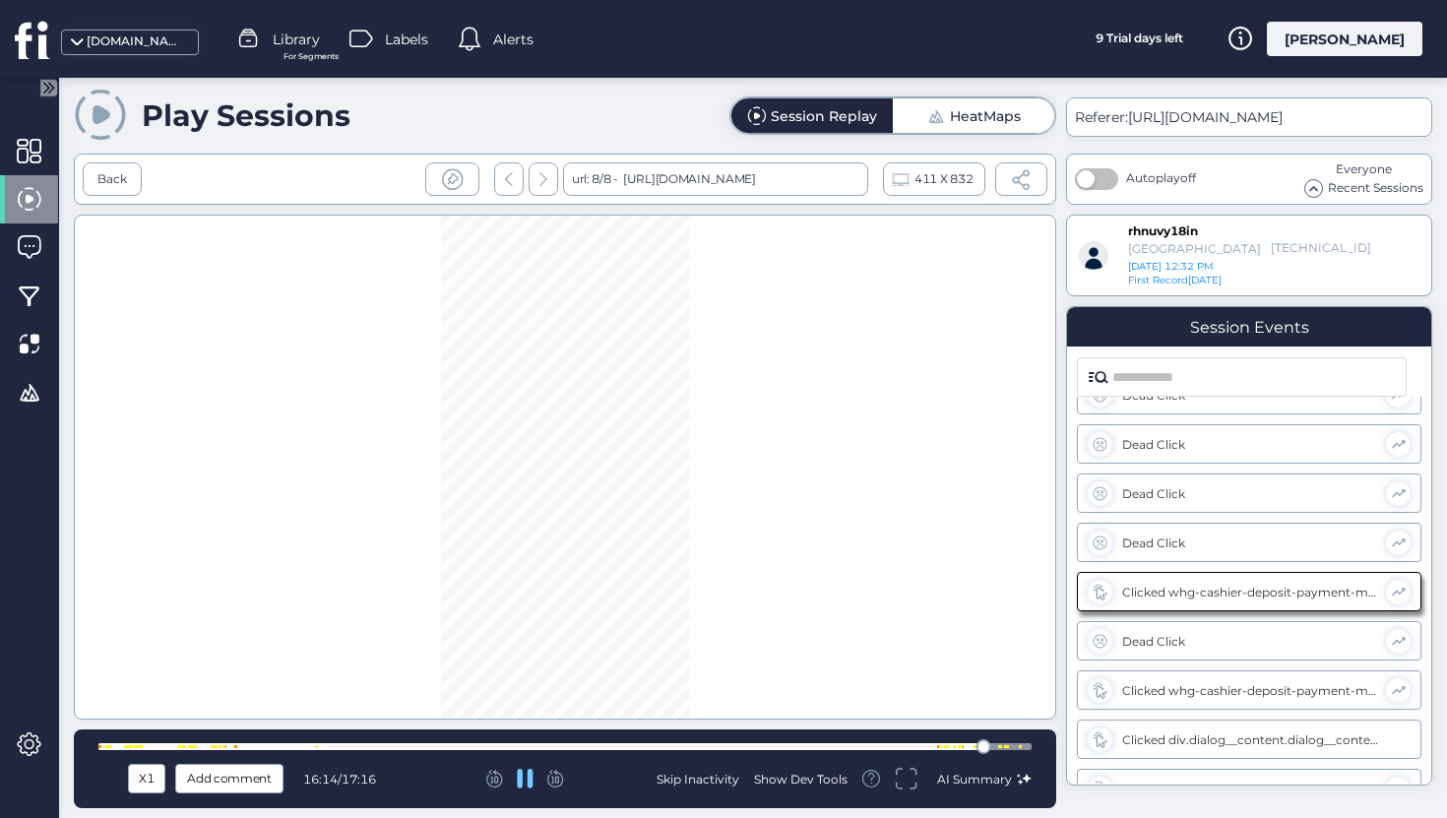
click at [564, 787] on icon at bounding box center [555, 779] width 17 height 18
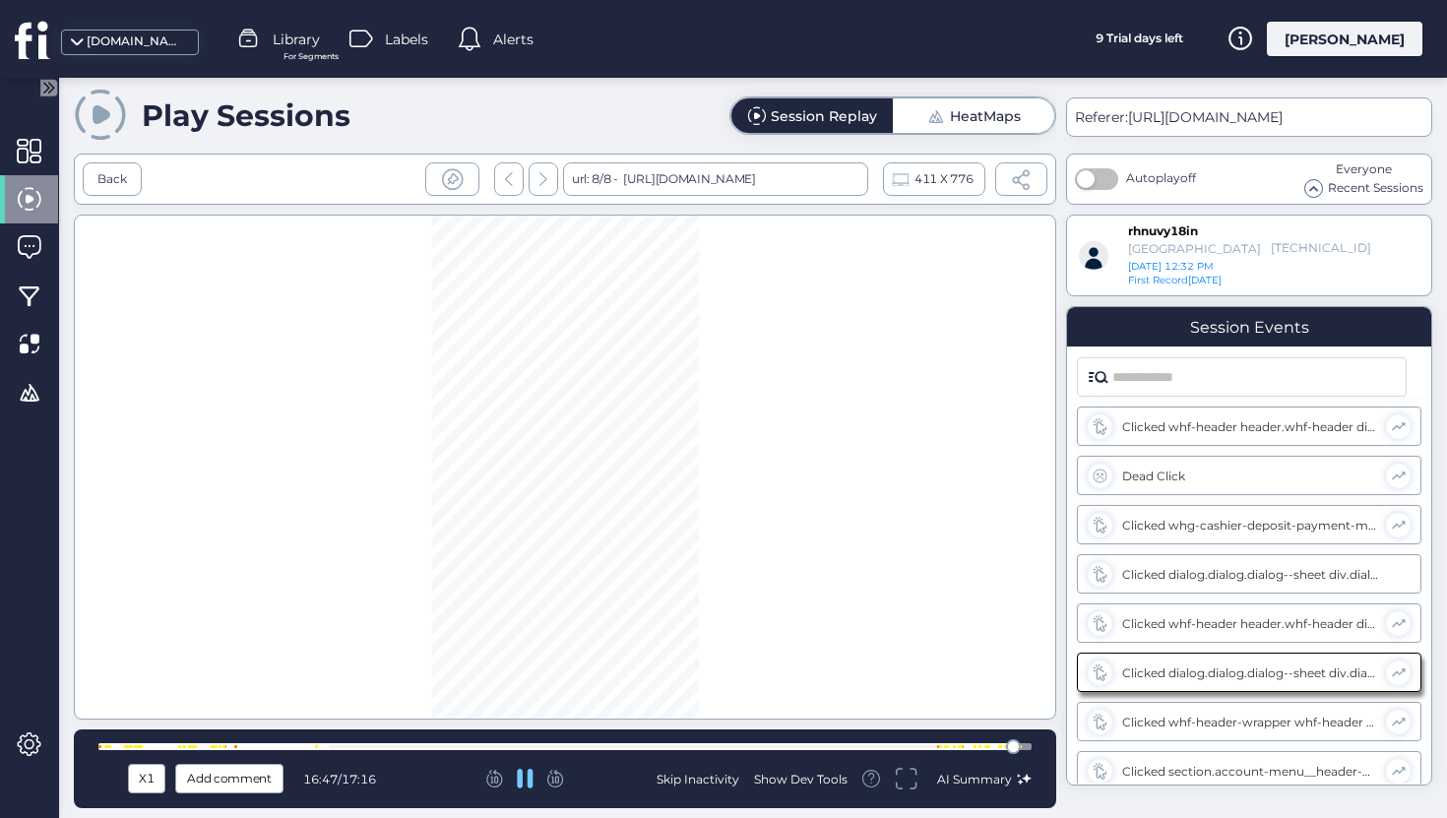
scroll to position [2419, 0]
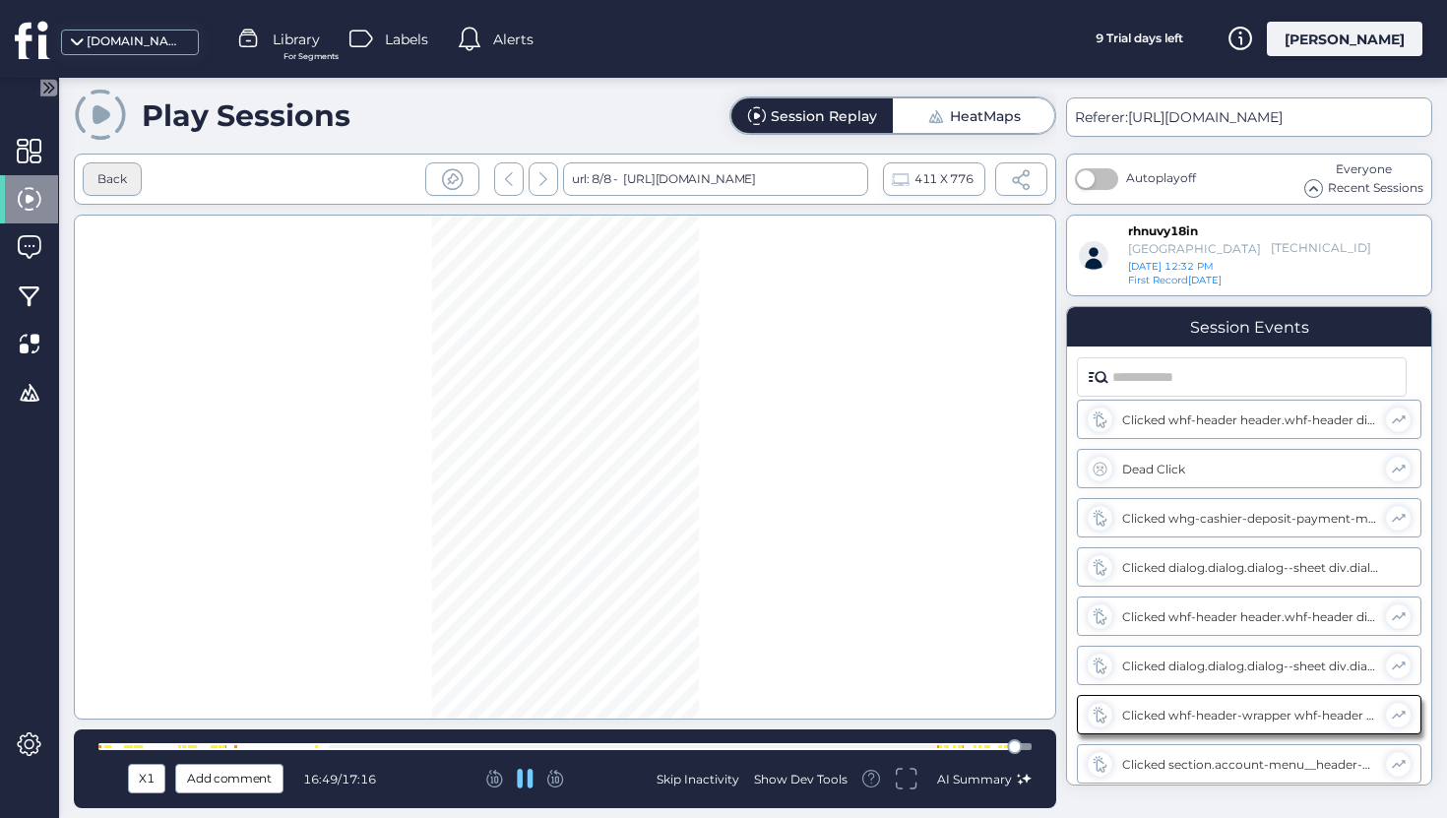
click at [115, 182] on div "Back" at bounding box center [112, 179] width 30 height 19
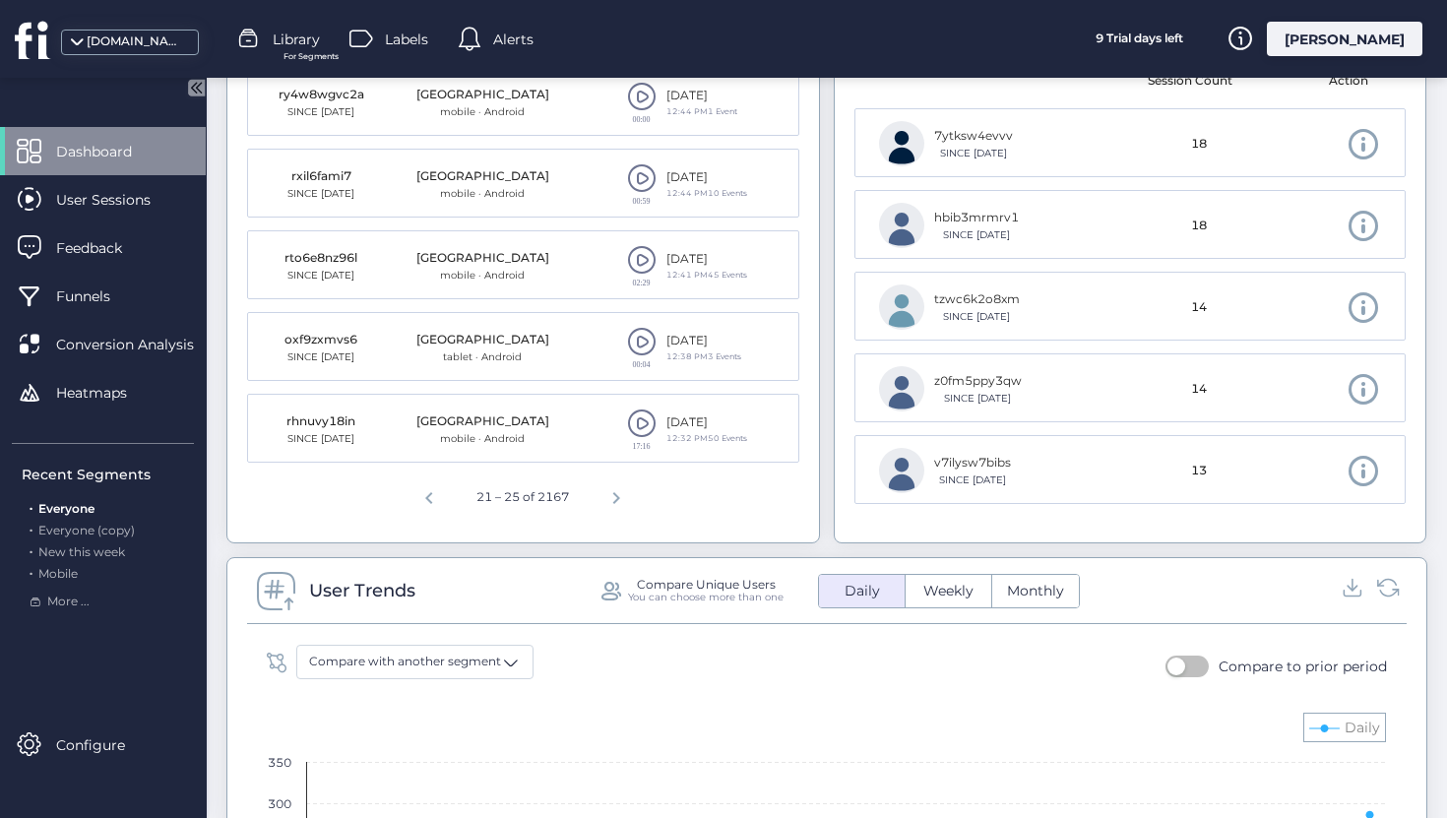
scroll to position [675, 0]
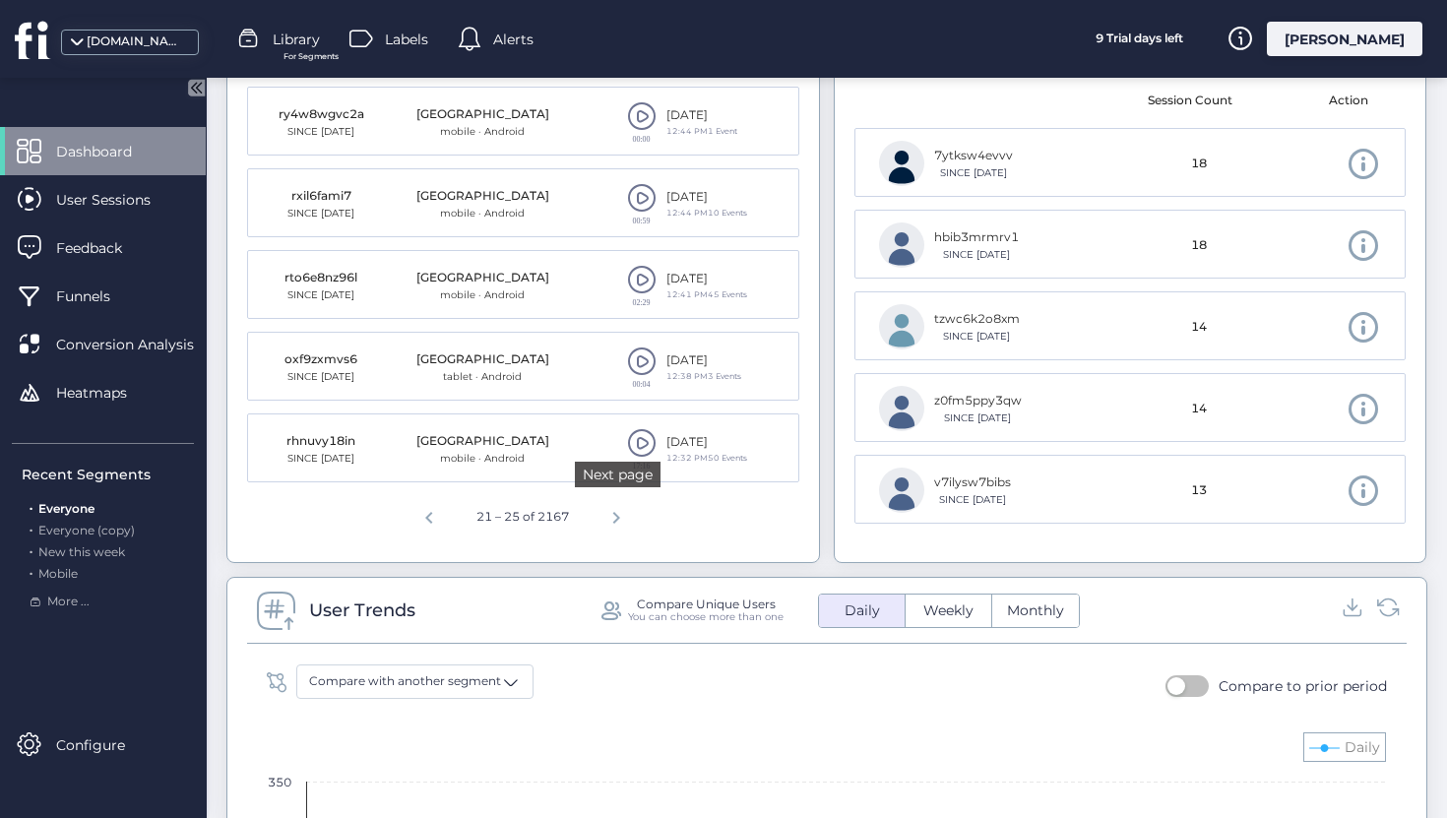
click at [618, 526] on span "Next page" at bounding box center [616, 514] width 47 height 47
click at [634, 430] on span at bounding box center [642, 443] width 30 height 30
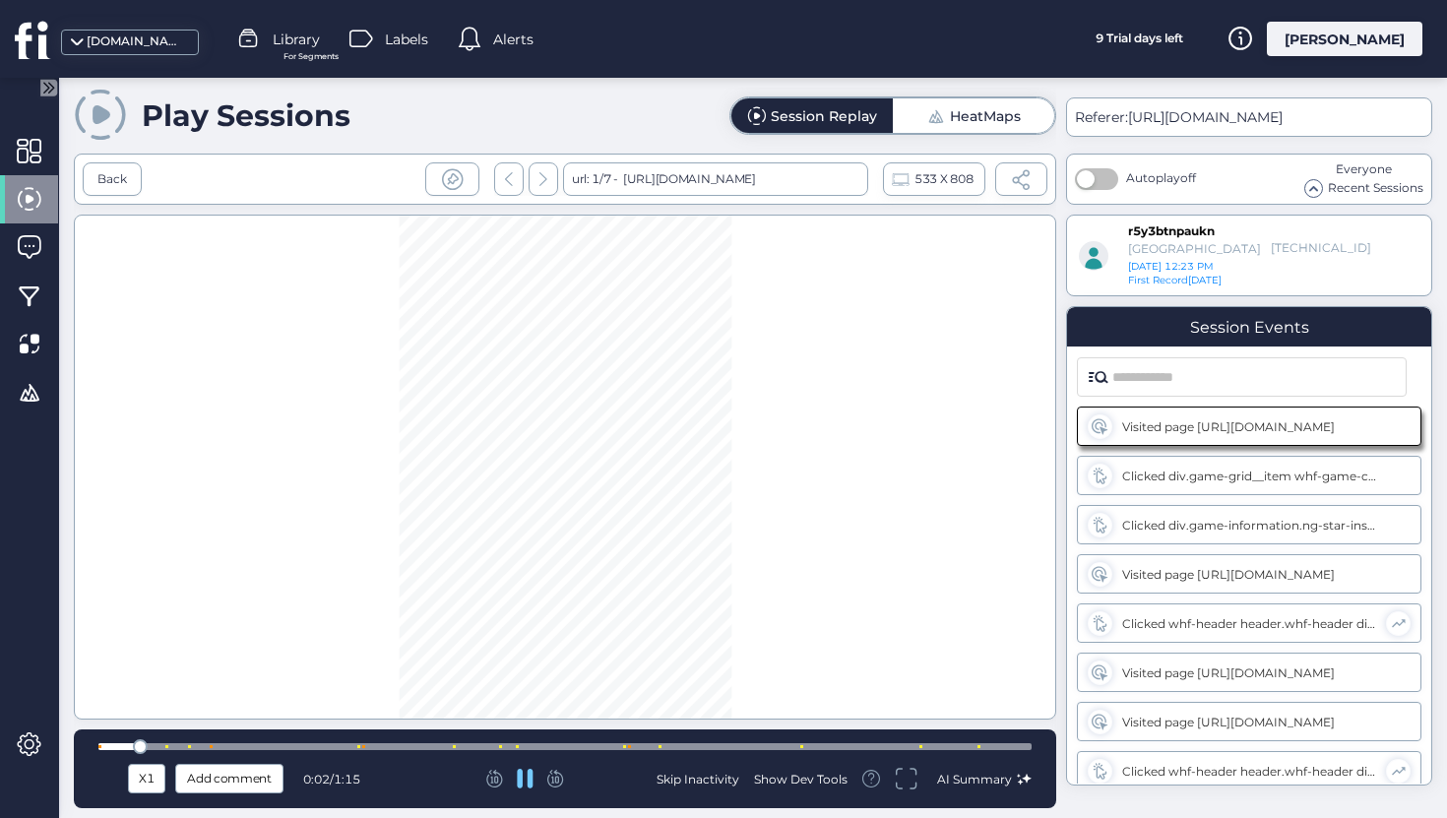
click at [196, 744] on div at bounding box center [564, 746] width 933 height 7
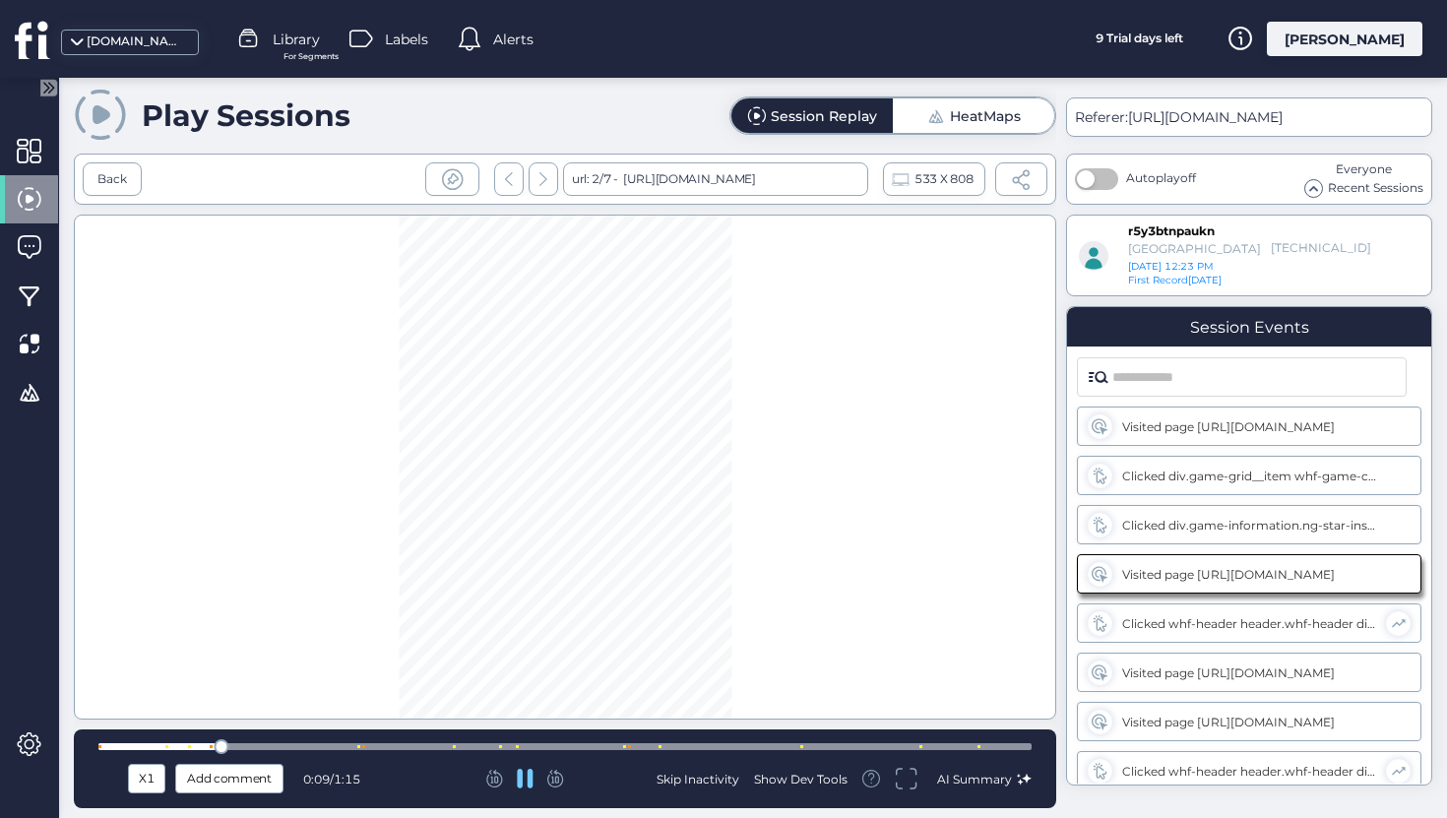
click at [350, 741] on div at bounding box center [564, 746] width 933 height 15
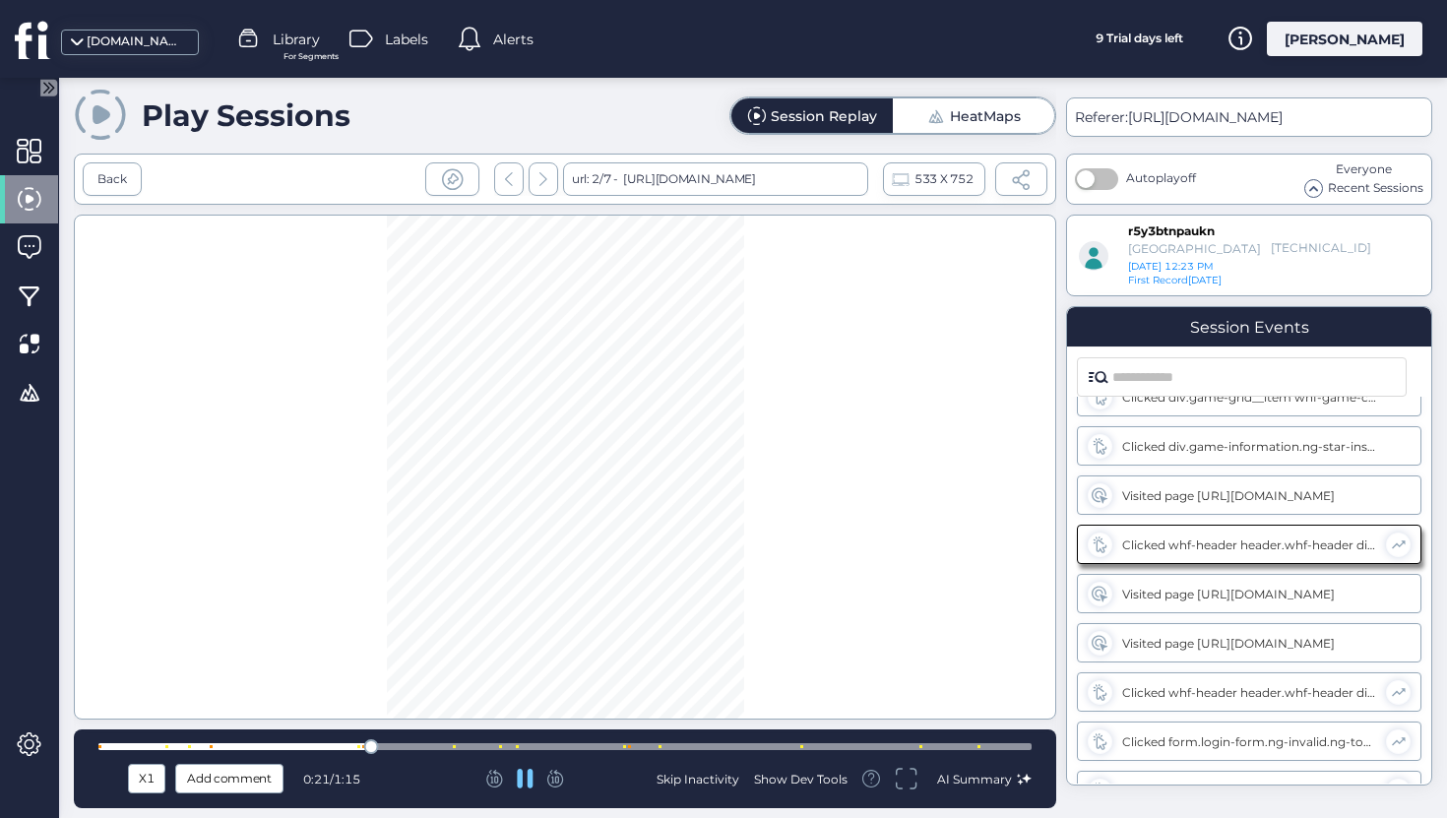
scroll to position [81, 0]
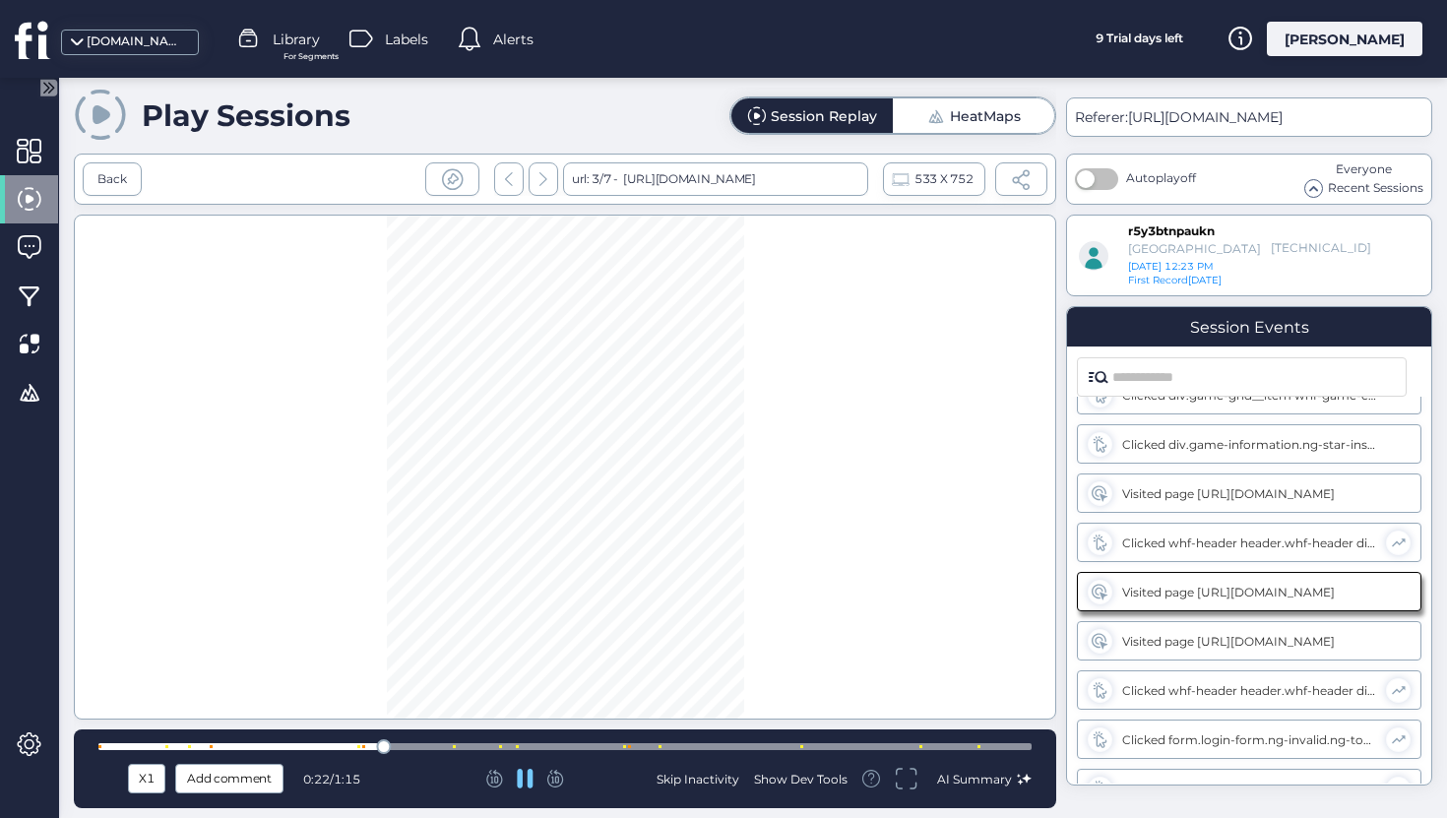
click at [472, 745] on div at bounding box center [564, 746] width 933 height 7
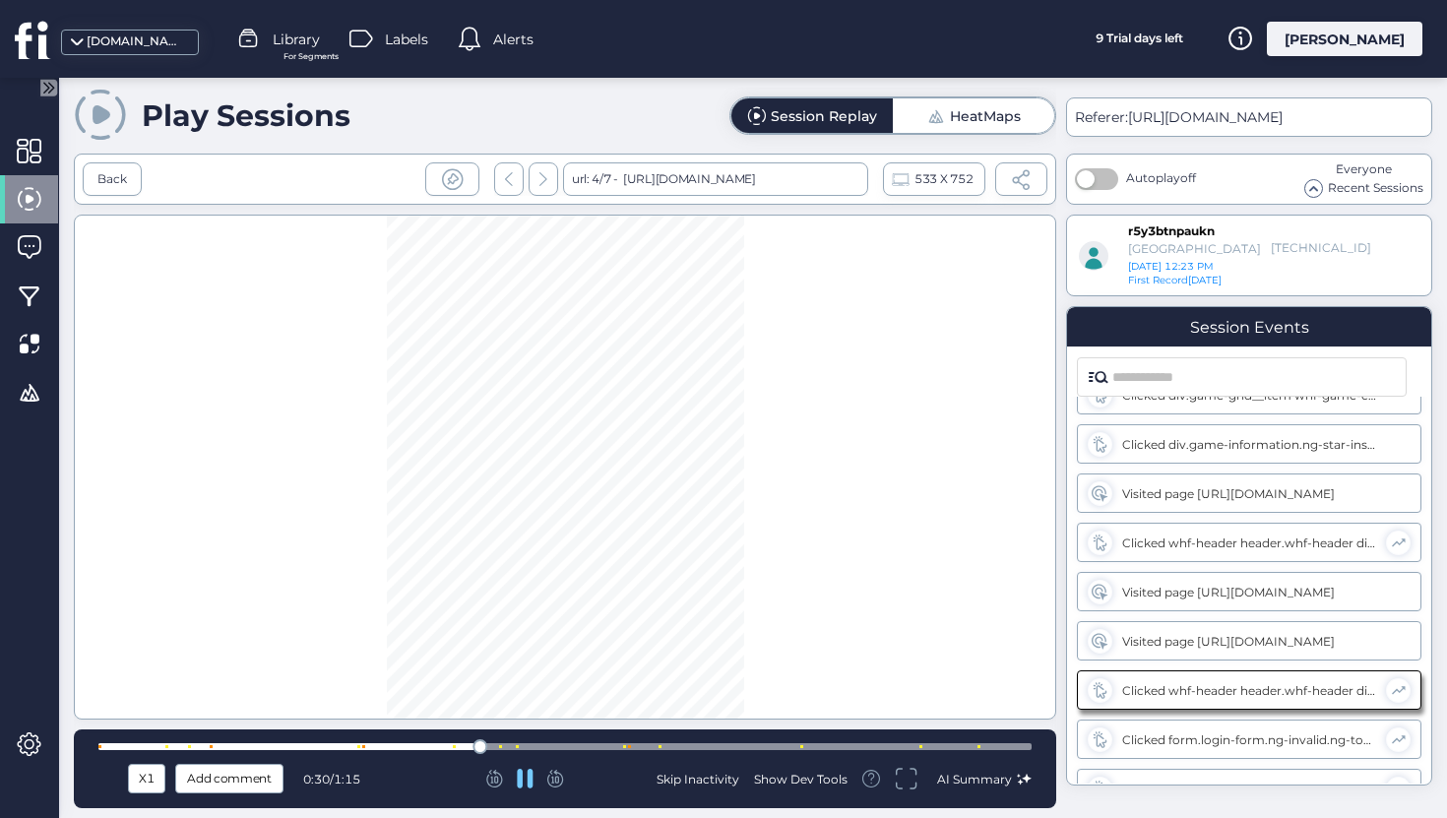
scroll to position [179, 0]
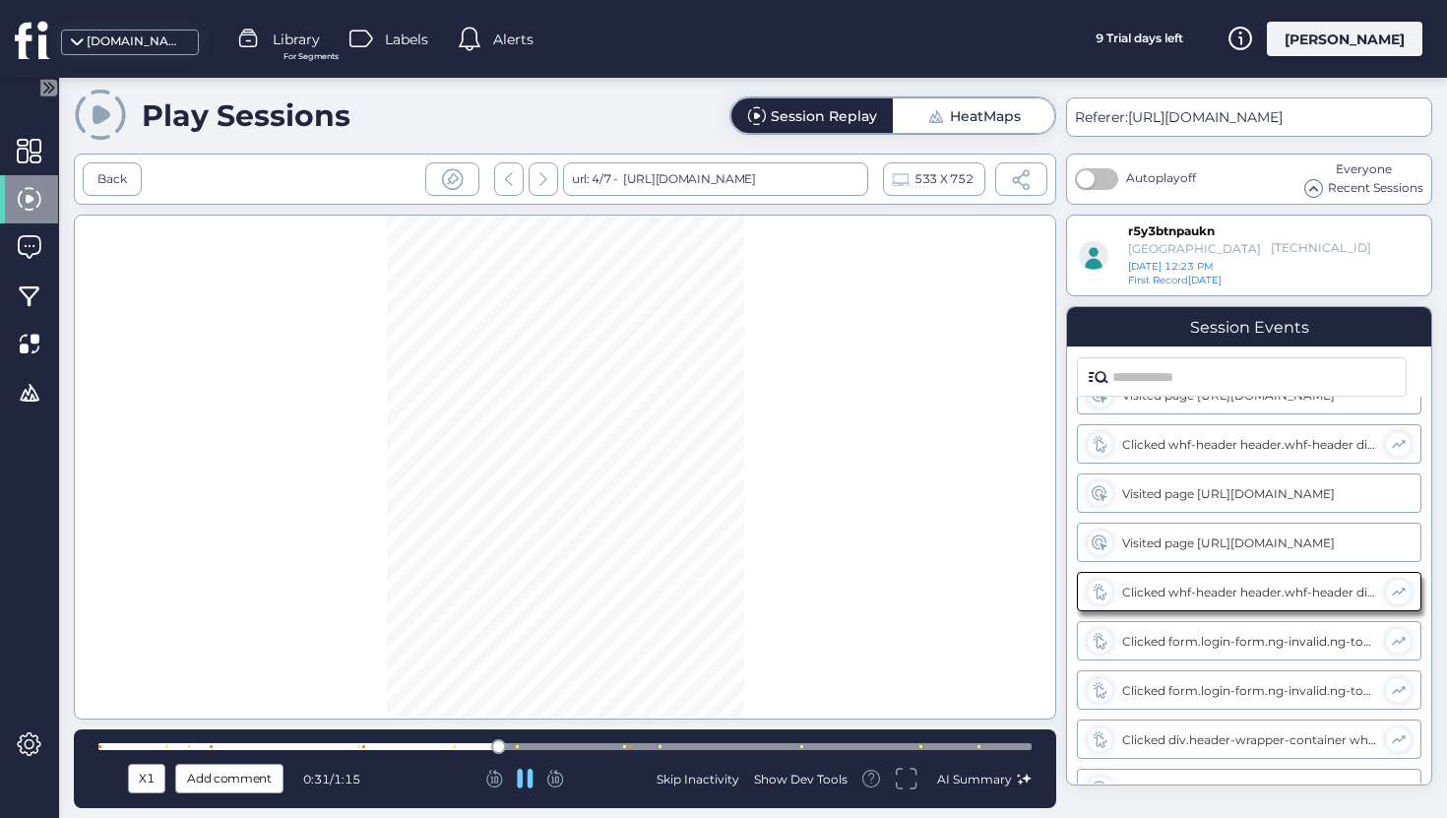
click at [606, 747] on div at bounding box center [564, 746] width 933 height 7
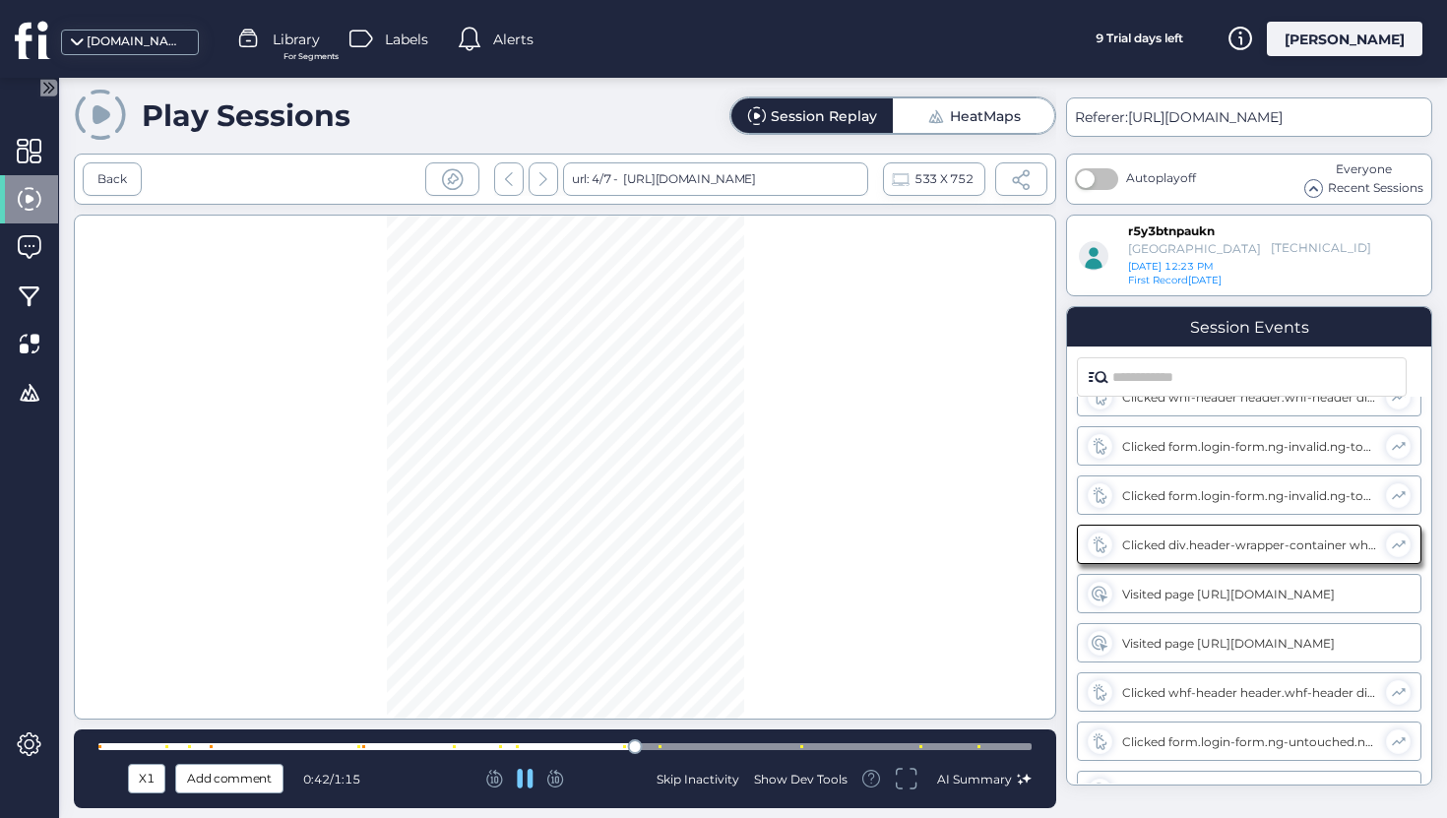
scroll to position [376, 0]
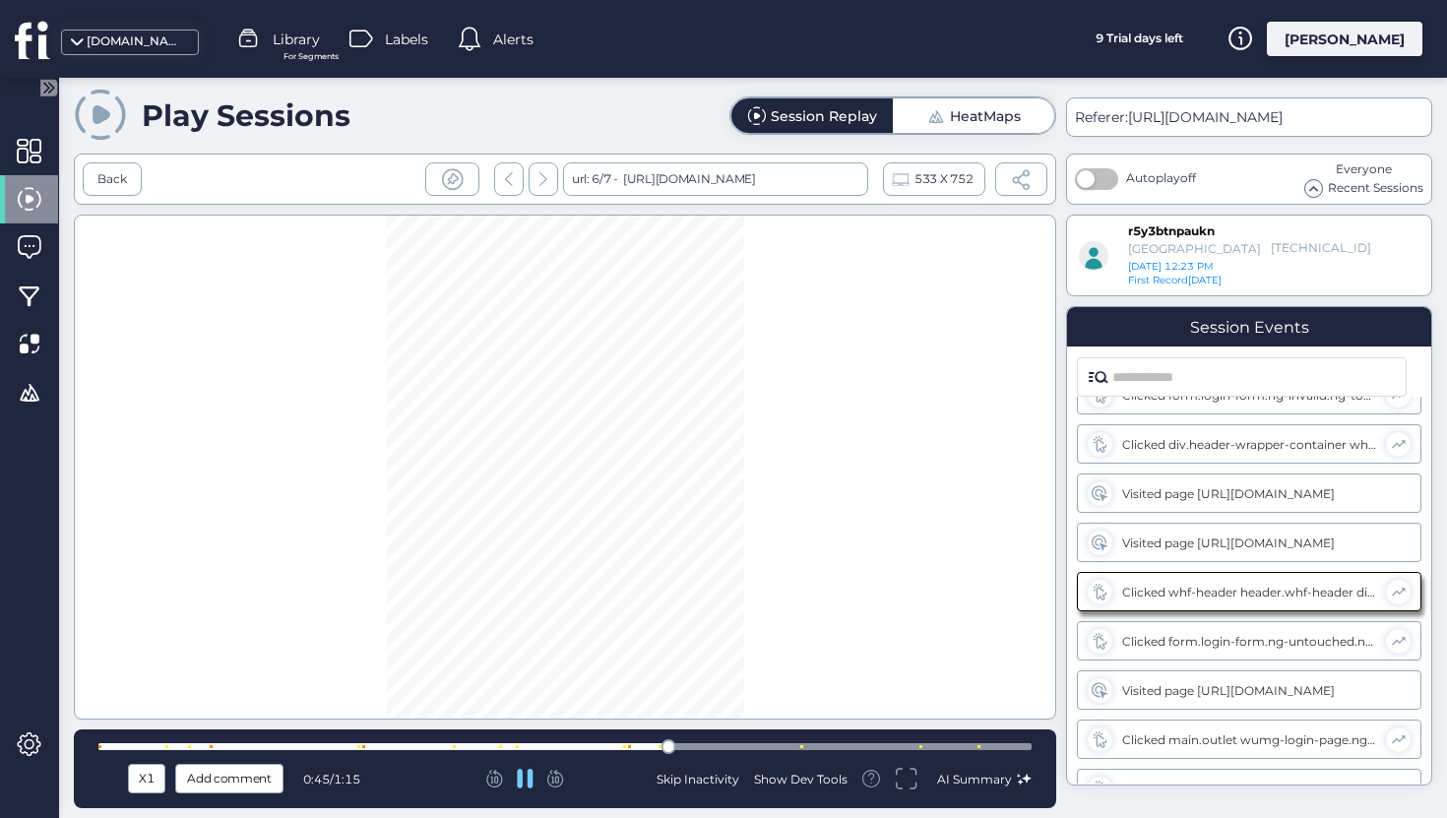
click at [795, 741] on div at bounding box center [564, 746] width 933 height 15
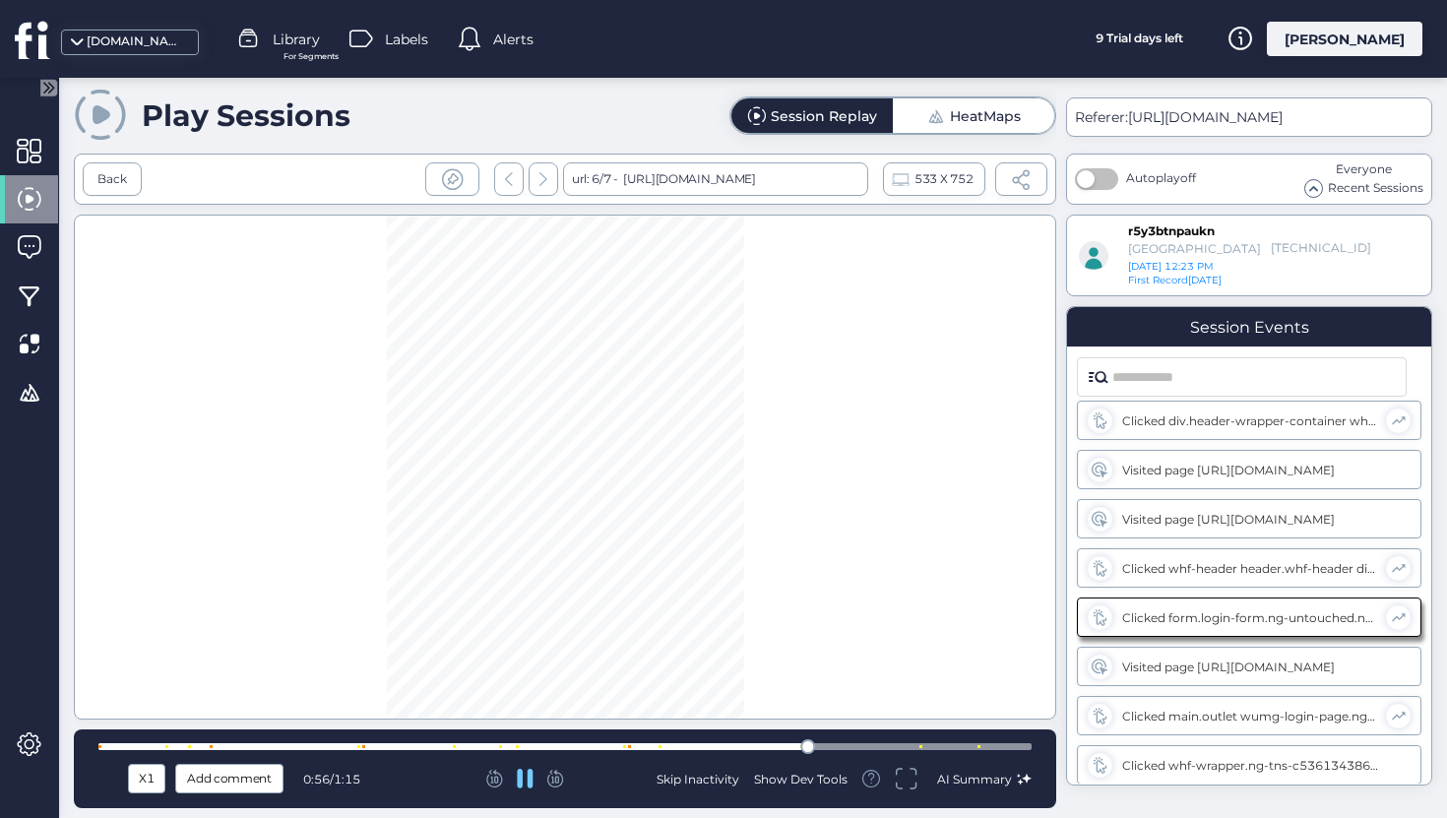
scroll to position [499, 0]
click at [918, 748] on div at bounding box center [564, 746] width 933 height 7
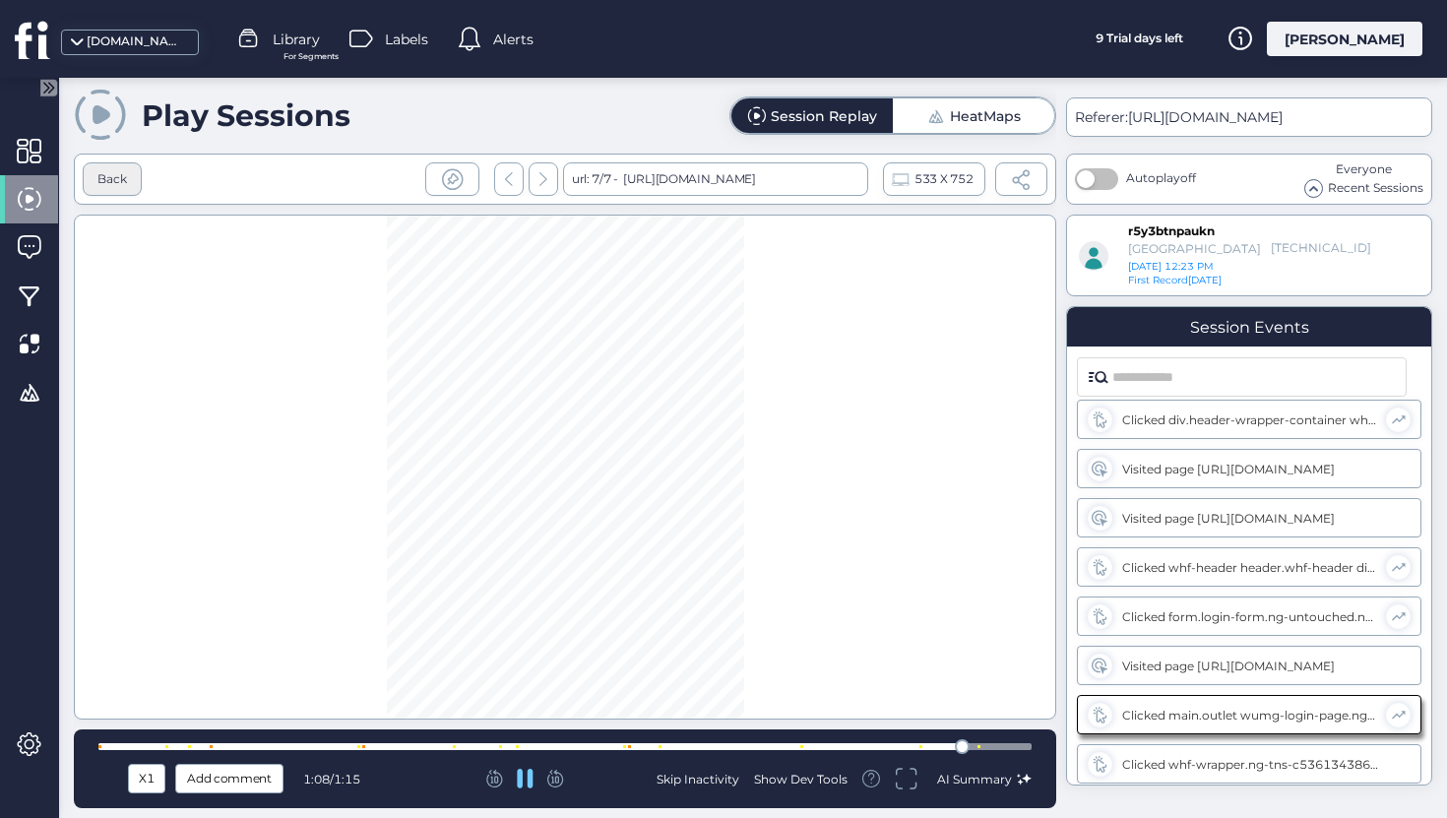
click at [129, 175] on div "Back" at bounding box center [112, 178] width 59 height 33
